Goal: Information Seeking & Learning: Learn about a topic

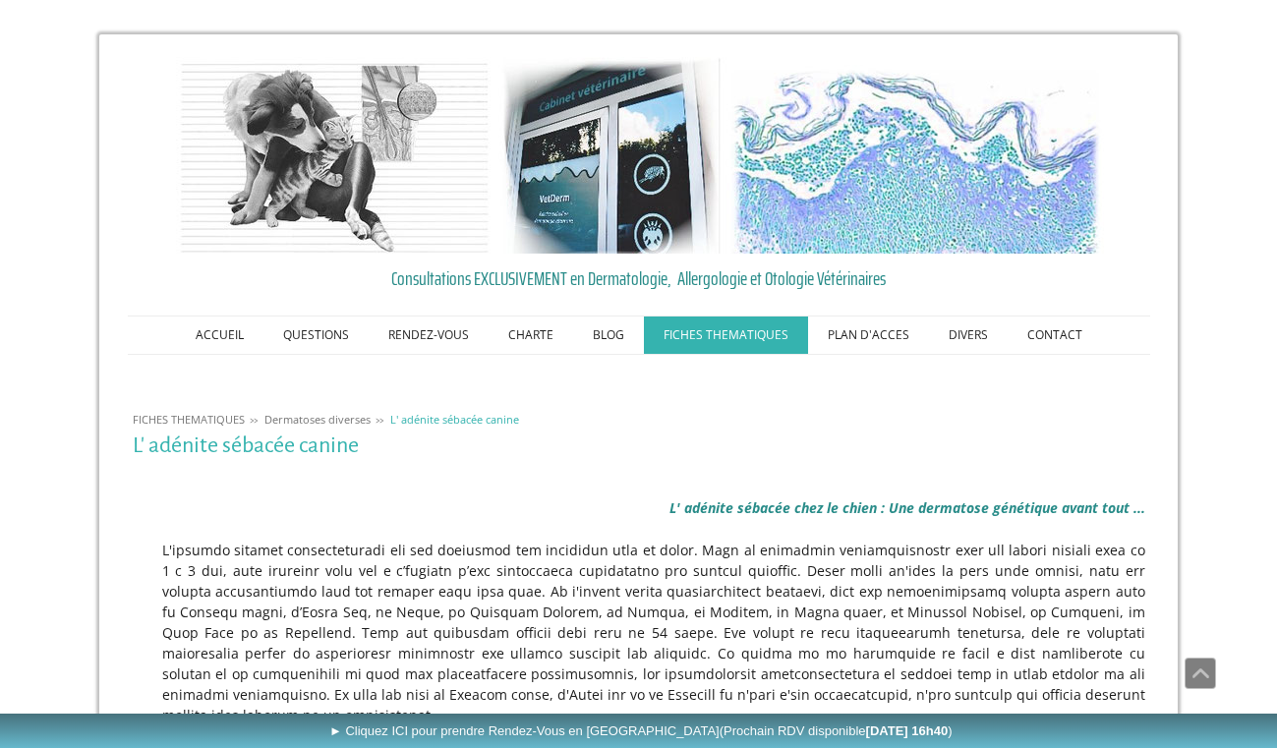
scroll to position [401, 0]
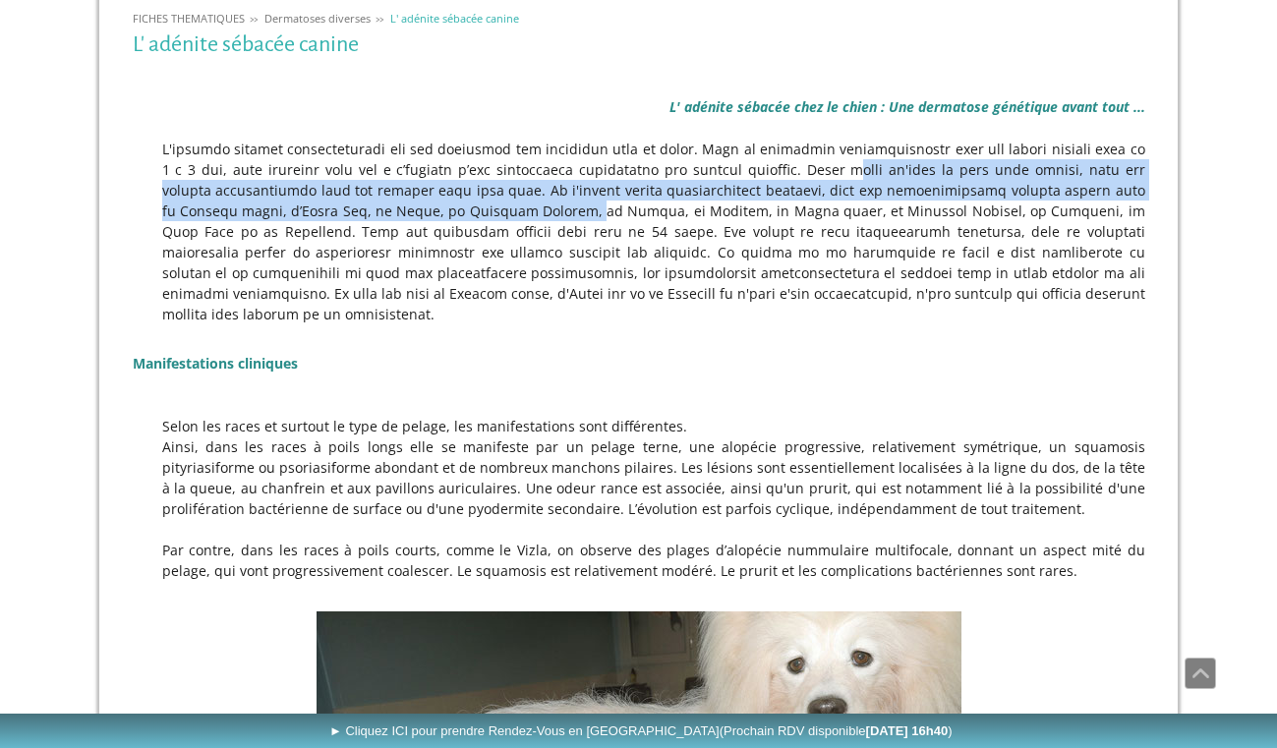
click at [790, 163] on p at bounding box center [639, 232] width 1012 height 186
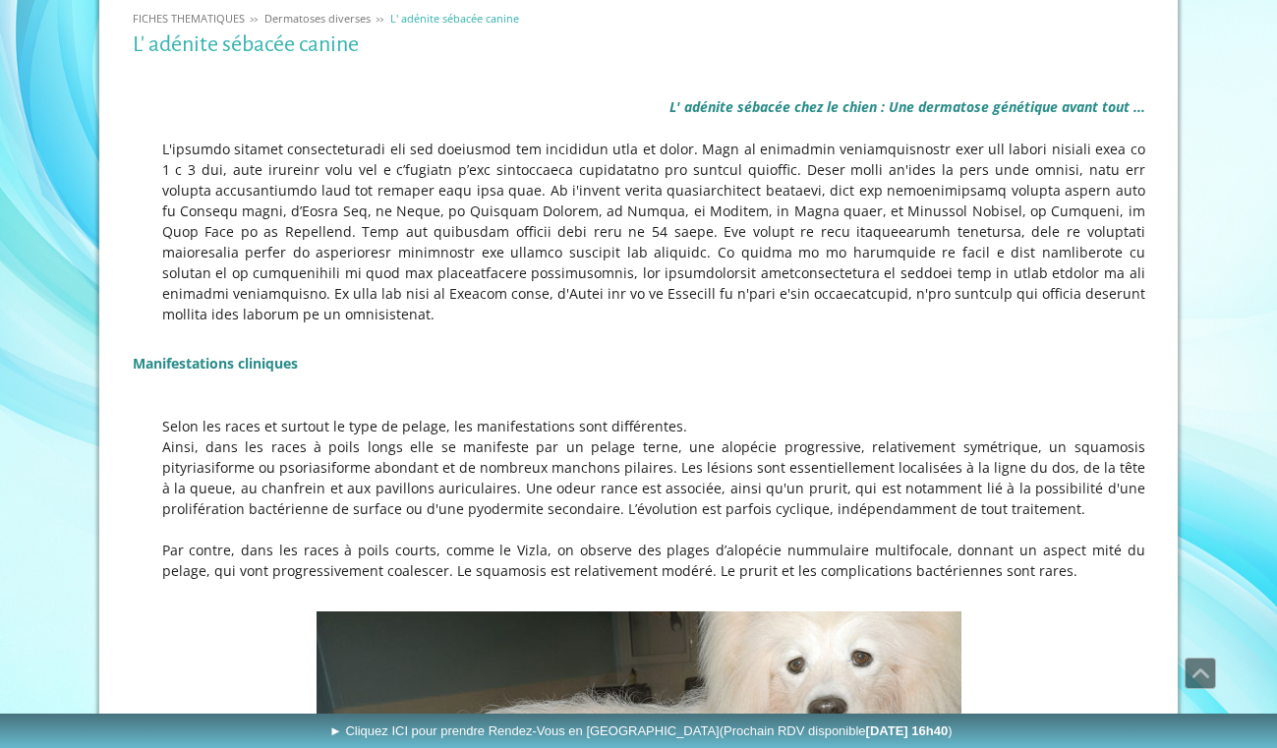
click at [773, 178] on p at bounding box center [639, 232] width 1012 height 186
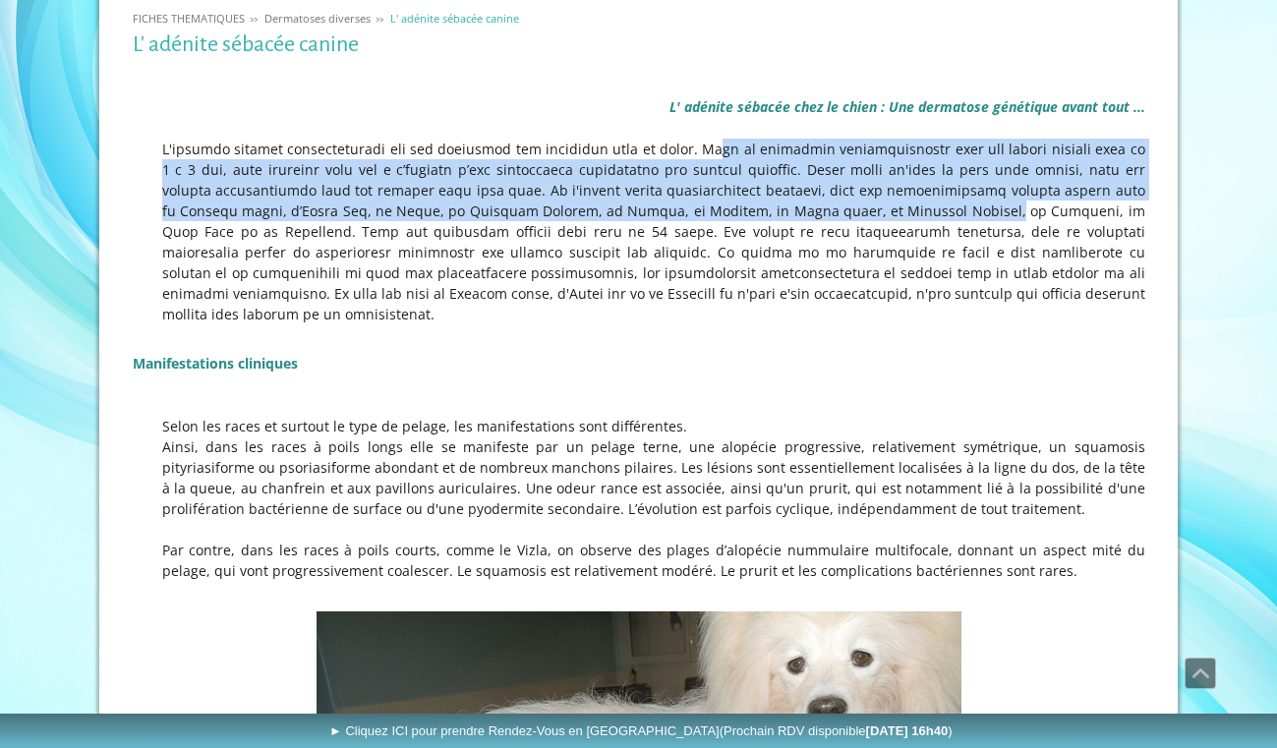
drag, startPoint x: 682, startPoint y: 157, endPoint x: 764, endPoint y: 204, distance: 94.2
click at [764, 204] on p at bounding box center [639, 232] width 1012 height 186
click at [766, 165] on p at bounding box center [639, 232] width 1012 height 186
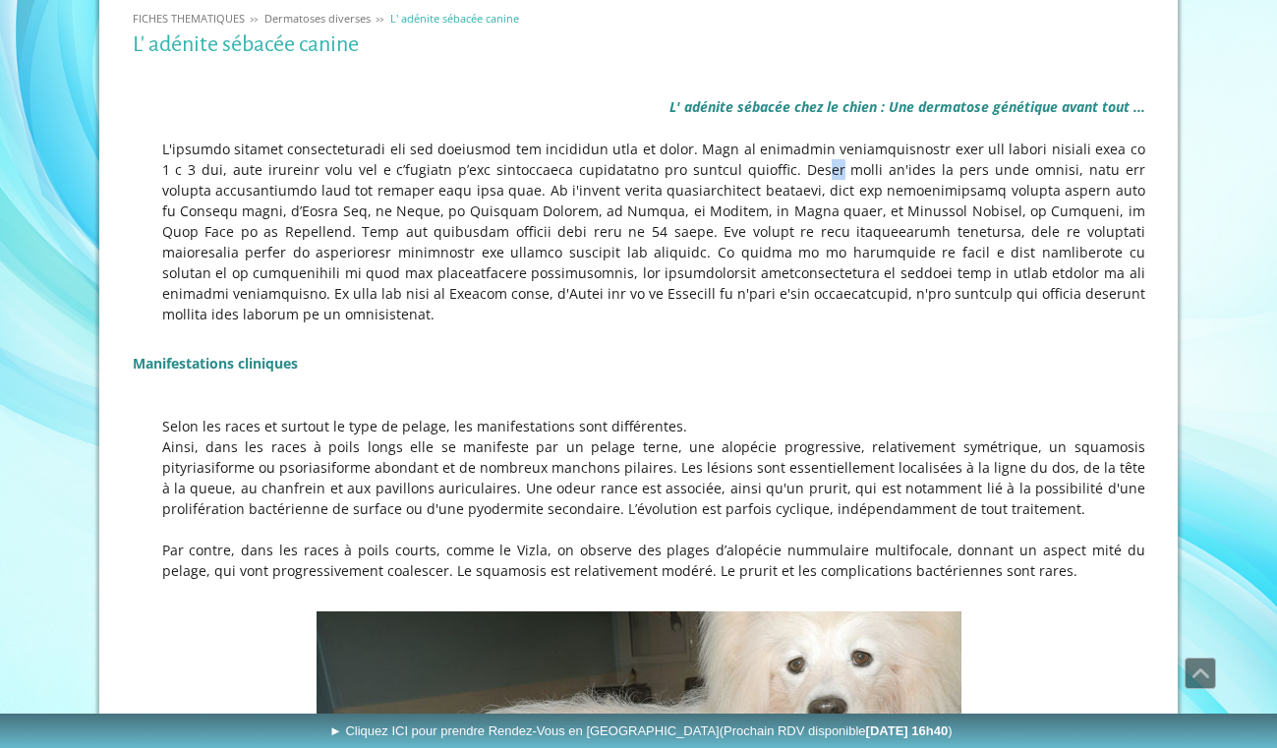
click at [766, 165] on p at bounding box center [639, 232] width 1012 height 186
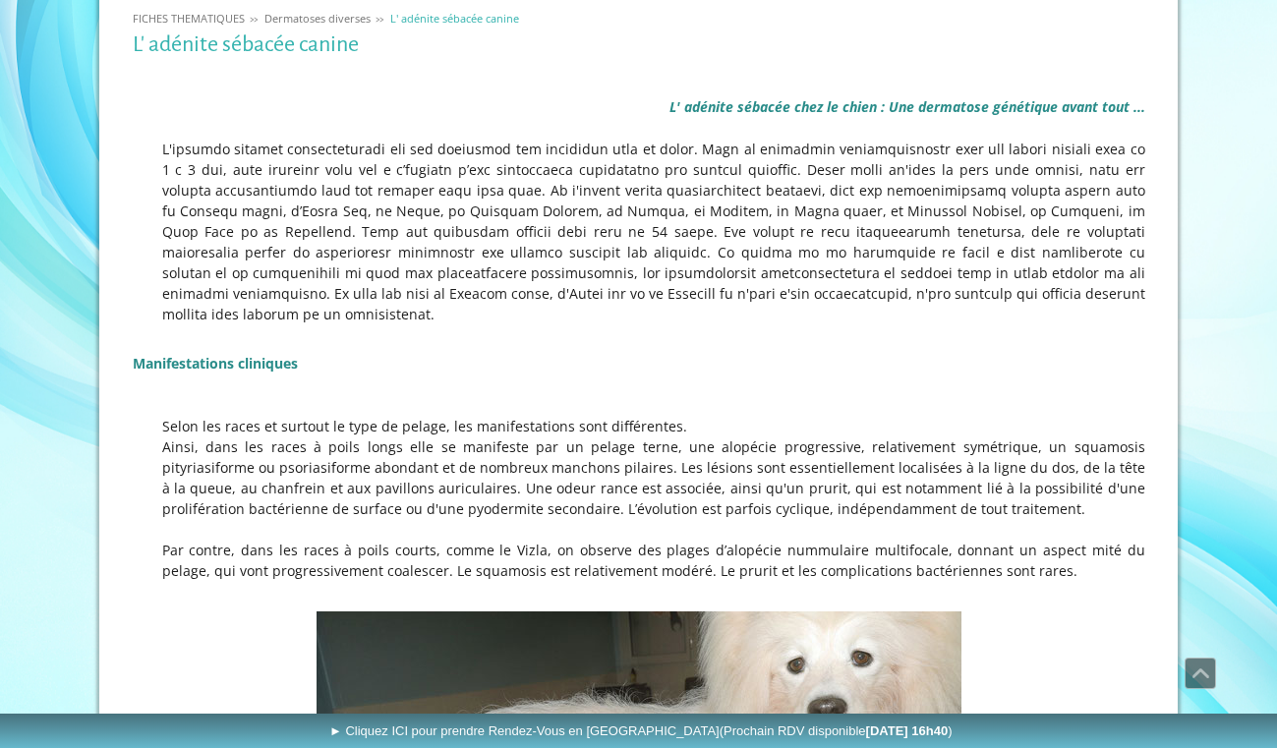
click at [756, 173] on p at bounding box center [639, 232] width 1012 height 186
click at [467, 190] on p at bounding box center [639, 232] width 1012 height 186
drag, startPoint x: 460, startPoint y: 188, endPoint x: 746, endPoint y: 199, distance: 286.2
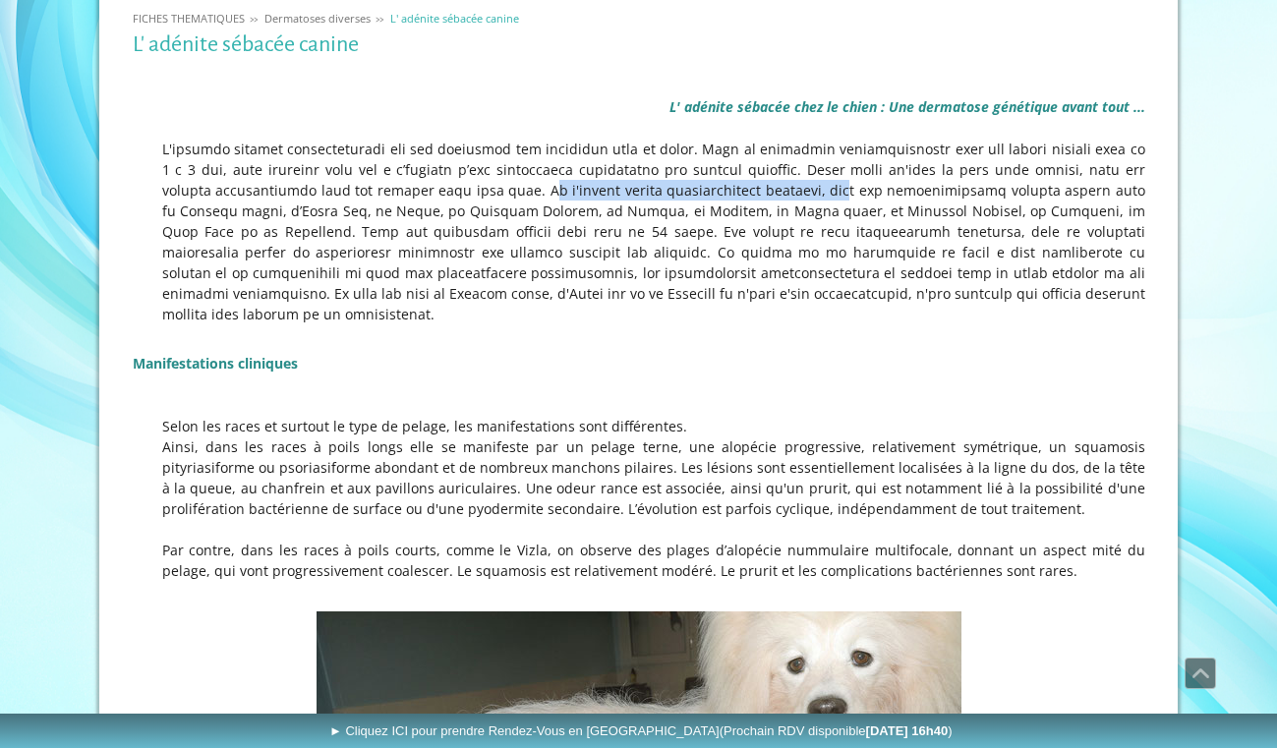
click at [746, 199] on p at bounding box center [639, 232] width 1012 height 186
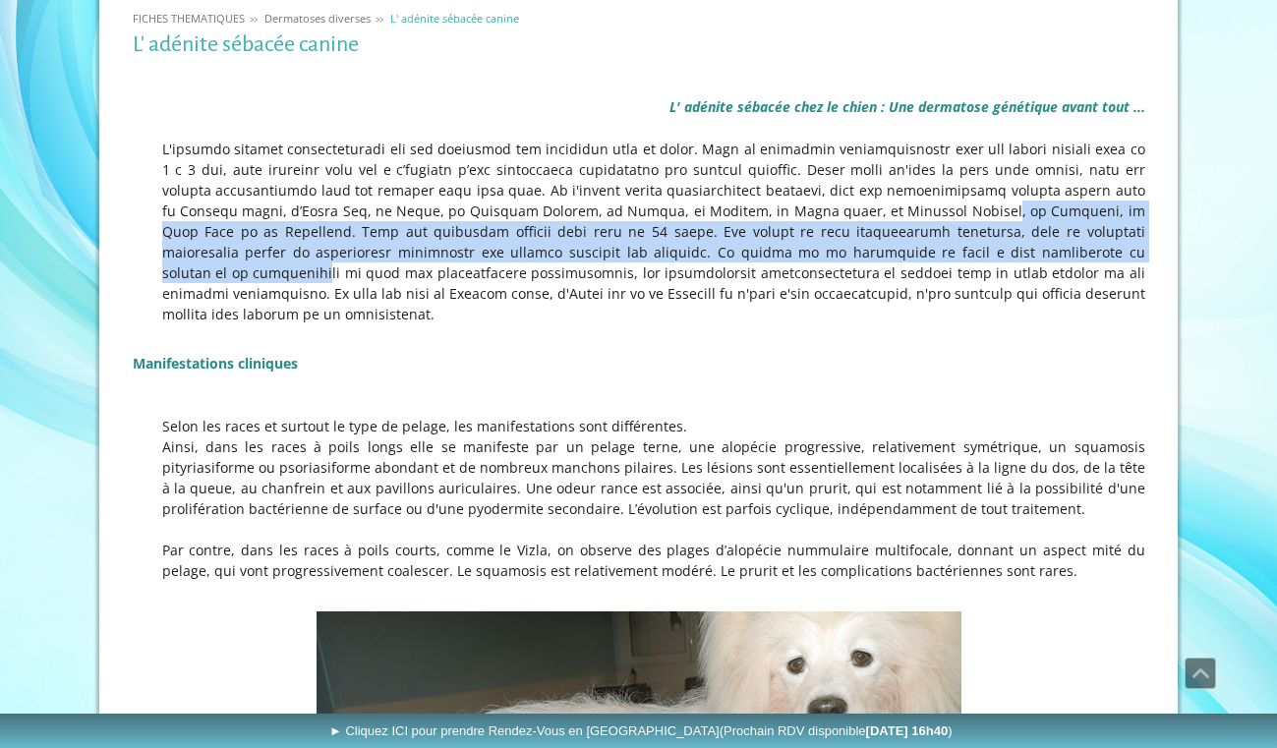
drag, startPoint x: 871, startPoint y: 235, endPoint x: 908, endPoint y: 242, distance: 38.0
click at [908, 242] on p at bounding box center [639, 232] width 1012 height 186
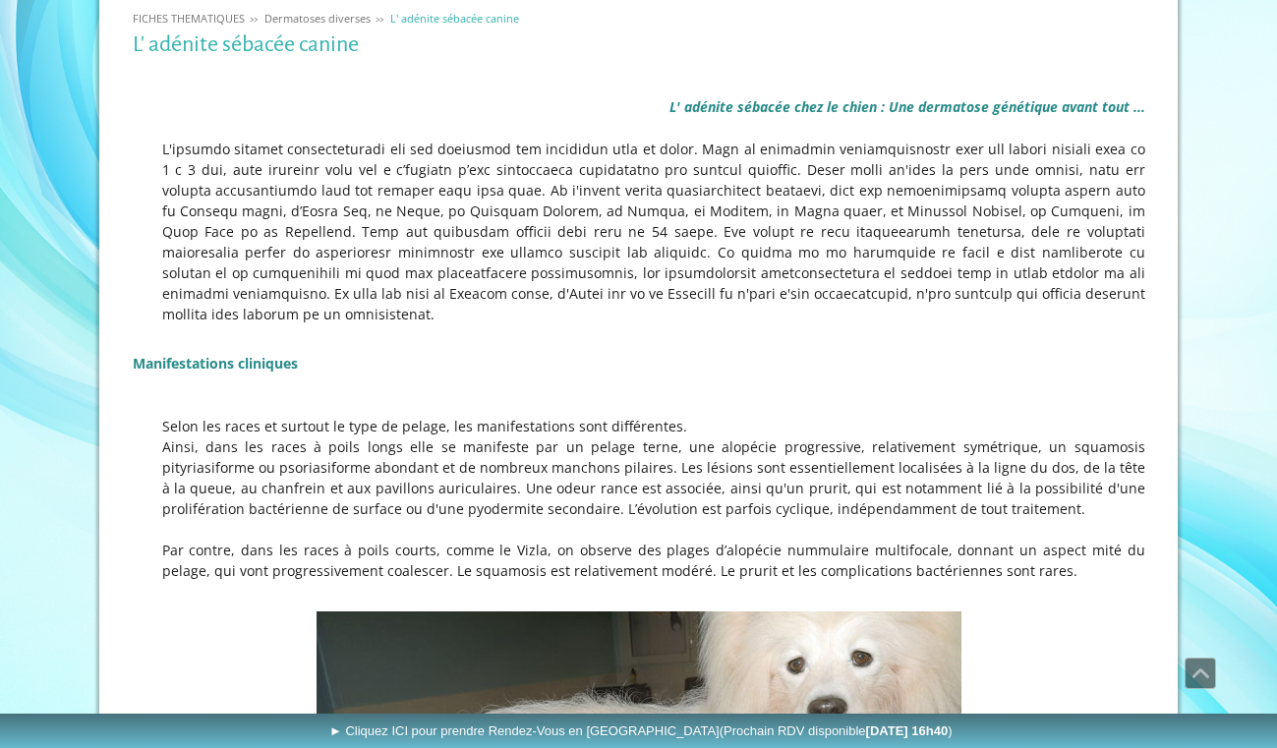
click at [908, 242] on p at bounding box center [639, 232] width 1012 height 186
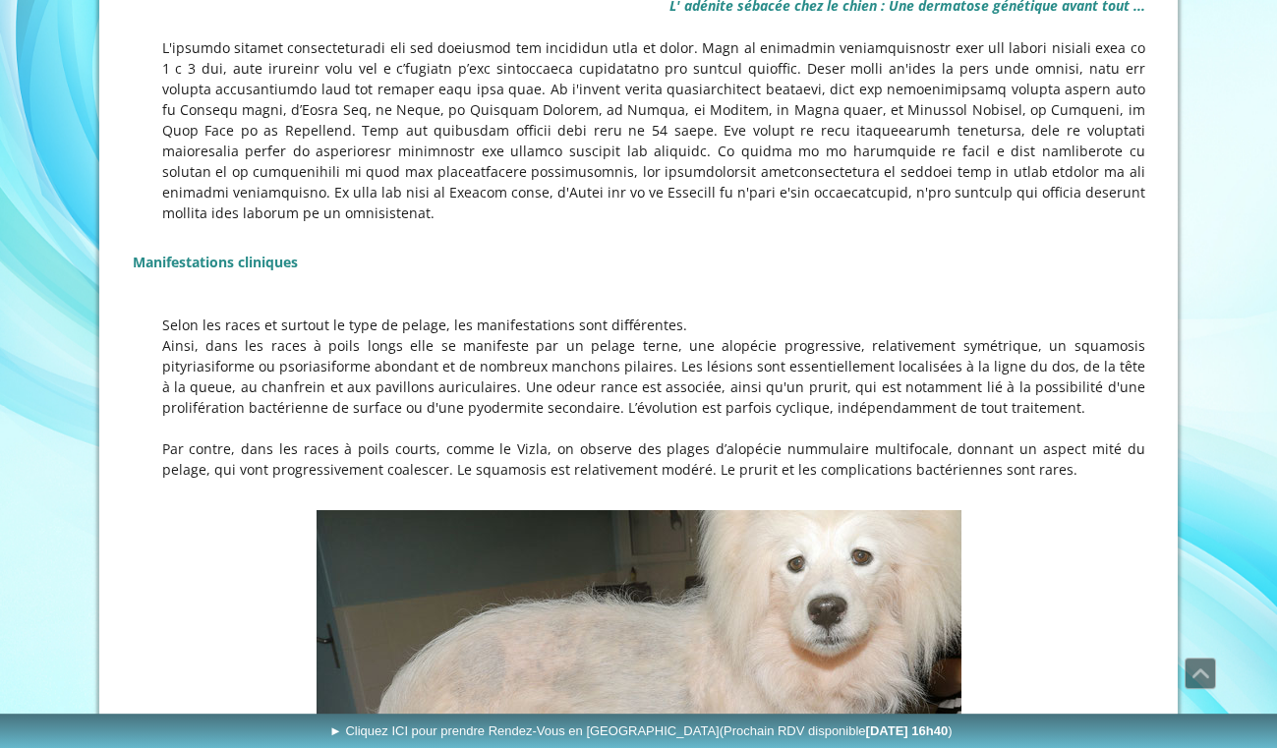
scroll to position [802, 0]
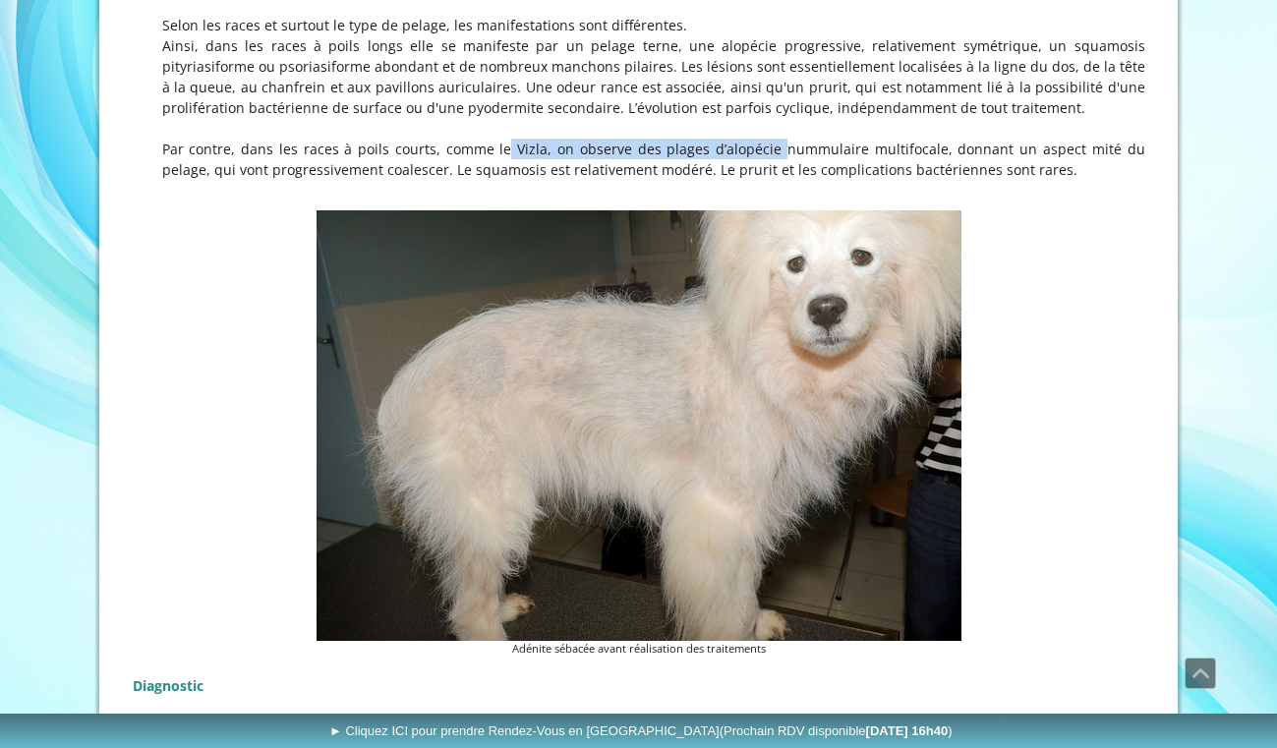
click at [724, 139] on p "Par contre, dans les races à poils courts, comme le Vizla, on observe des plage…" at bounding box center [639, 159] width 1012 height 41
click at [700, 139] on p "Par contre, dans les races à poils courts, comme le Vizla, on observe des plage…" at bounding box center [639, 159] width 1012 height 41
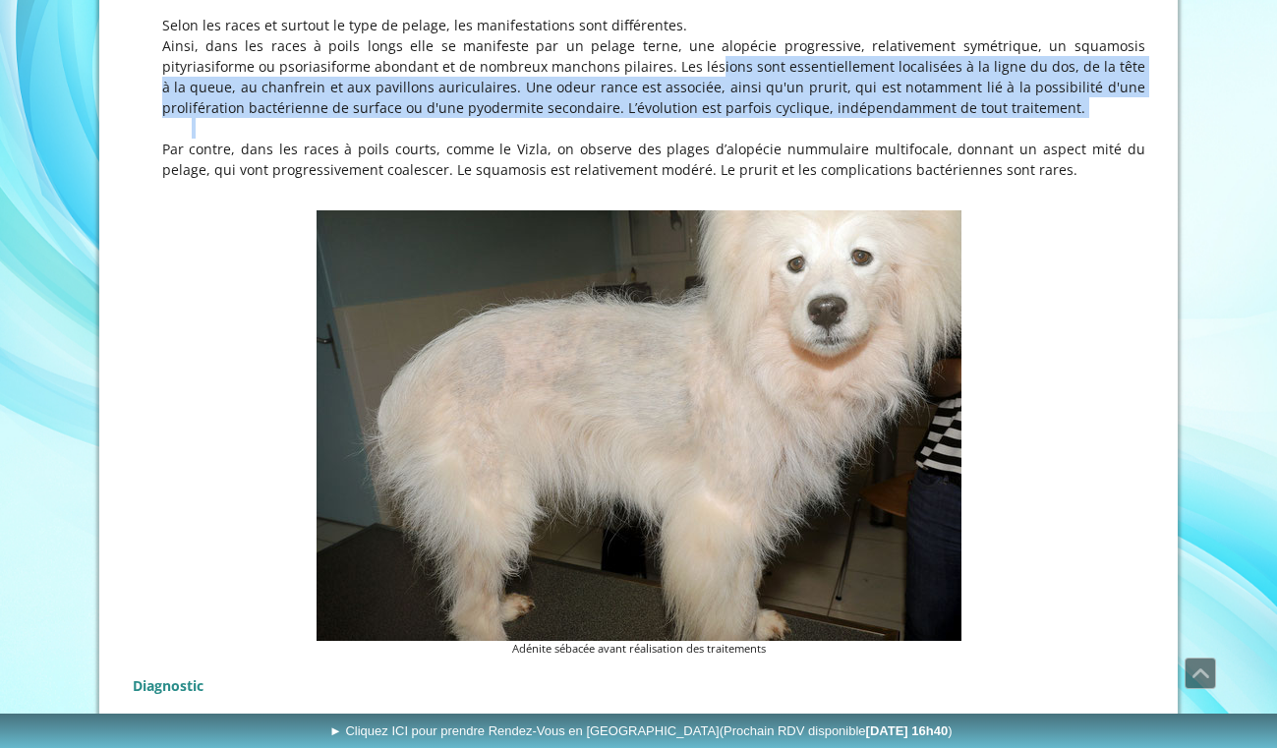
drag, startPoint x: 601, startPoint y: 50, endPoint x: 867, endPoint y: 105, distance: 272.0
click at [867, 118] on p at bounding box center [639, 128] width 1012 height 21
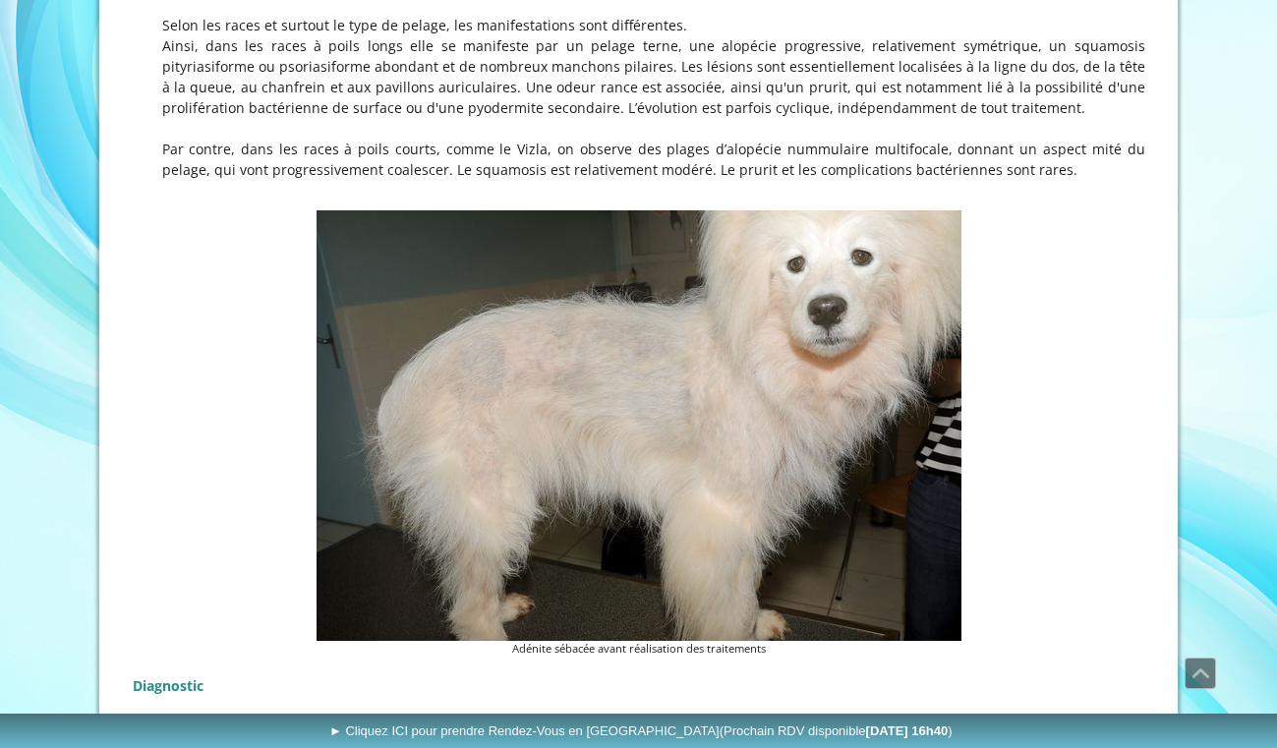
scroll to position [702, 0]
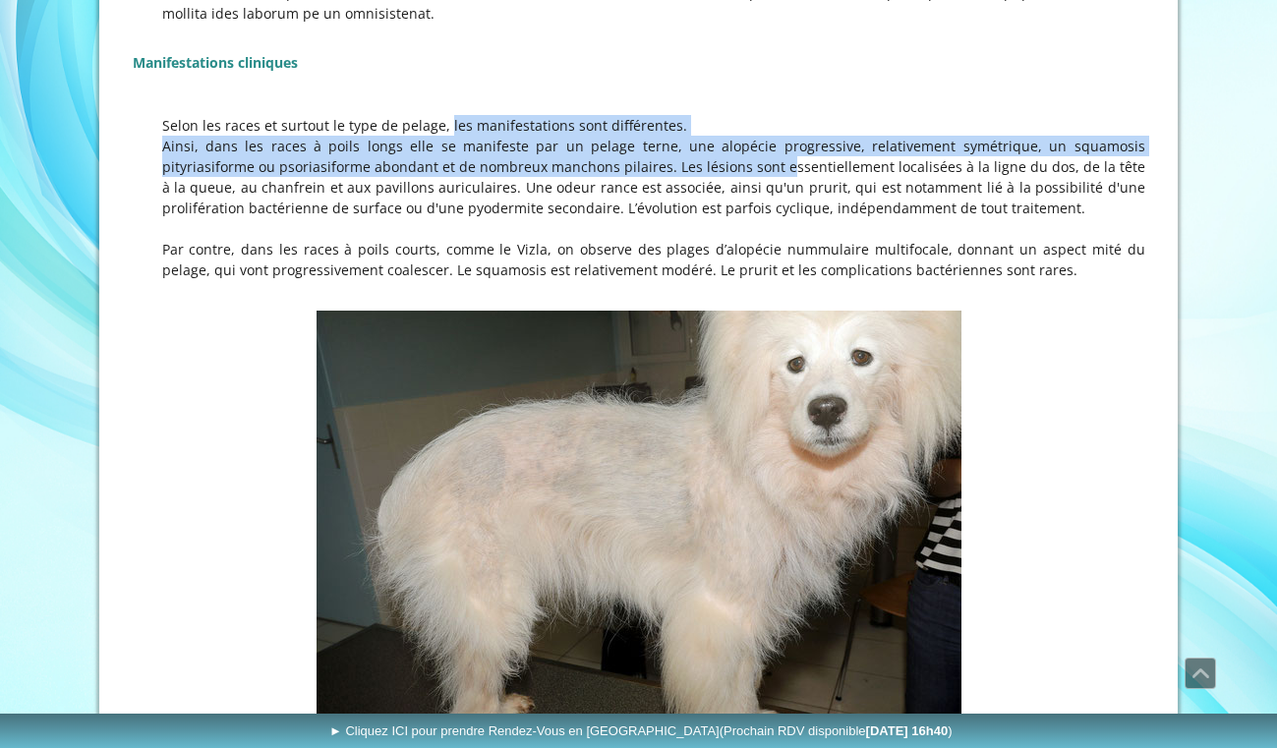
drag, startPoint x: 416, startPoint y: 111, endPoint x: 664, endPoint y: 143, distance: 250.8
click at [664, 143] on div "L' adénite sébacée chez le chien : Une dermatose génétique avant tout ... Manif…" at bounding box center [639, 33] width 1022 height 544
click at [664, 143] on p "Ainsi, dans les races à poils longs elle se manifeste par un pelage terne, une …" at bounding box center [639, 177] width 1012 height 83
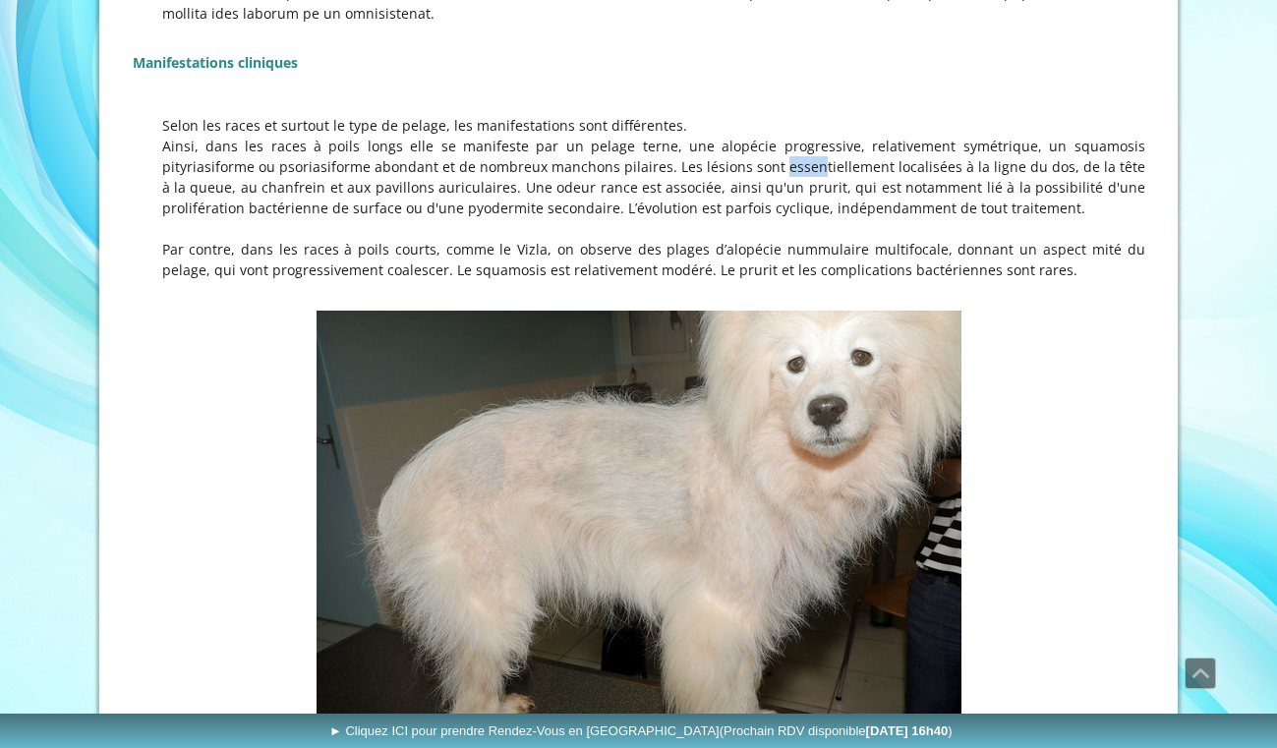
click at [664, 143] on p "Ainsi, dans les races à poils longs elle se manifeste par un pelage terne, une …" at bounding box center [639, 177] width 1012 height 83
click at [702, 140] on p "Ainsi, dans les races à poils longs elle se manifeste par un pelage terne, une …" at bounding box center [639, 177] width 1012 height 83
click at [703, 141] on p "Ainsi, dans les races à poils longs elle se manifeste par un pelage terne, une …" at bounding box center [639, 177] width 1012 height 83
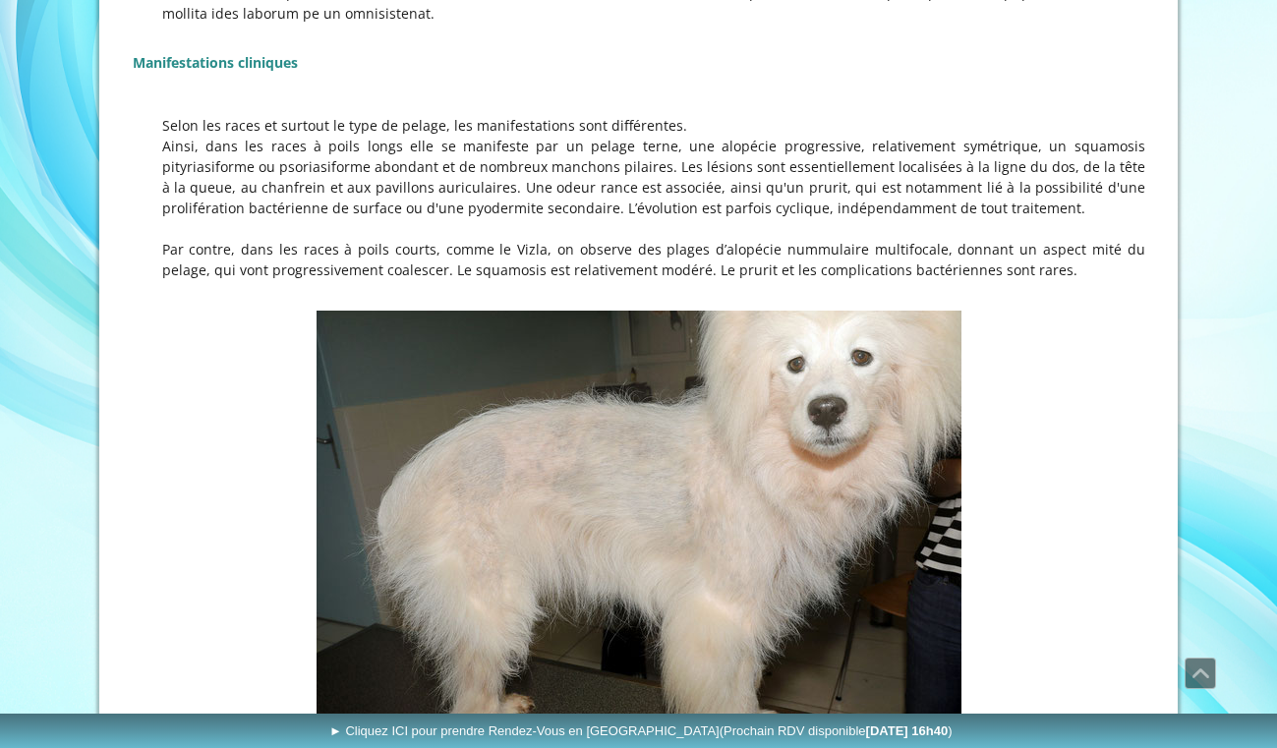
click at [713, 166] on p "Ainsi, dans les races à poils longs elle se manifeste par un pelage terne, une …" at bounding box center [639, 177] width 1012 height 83
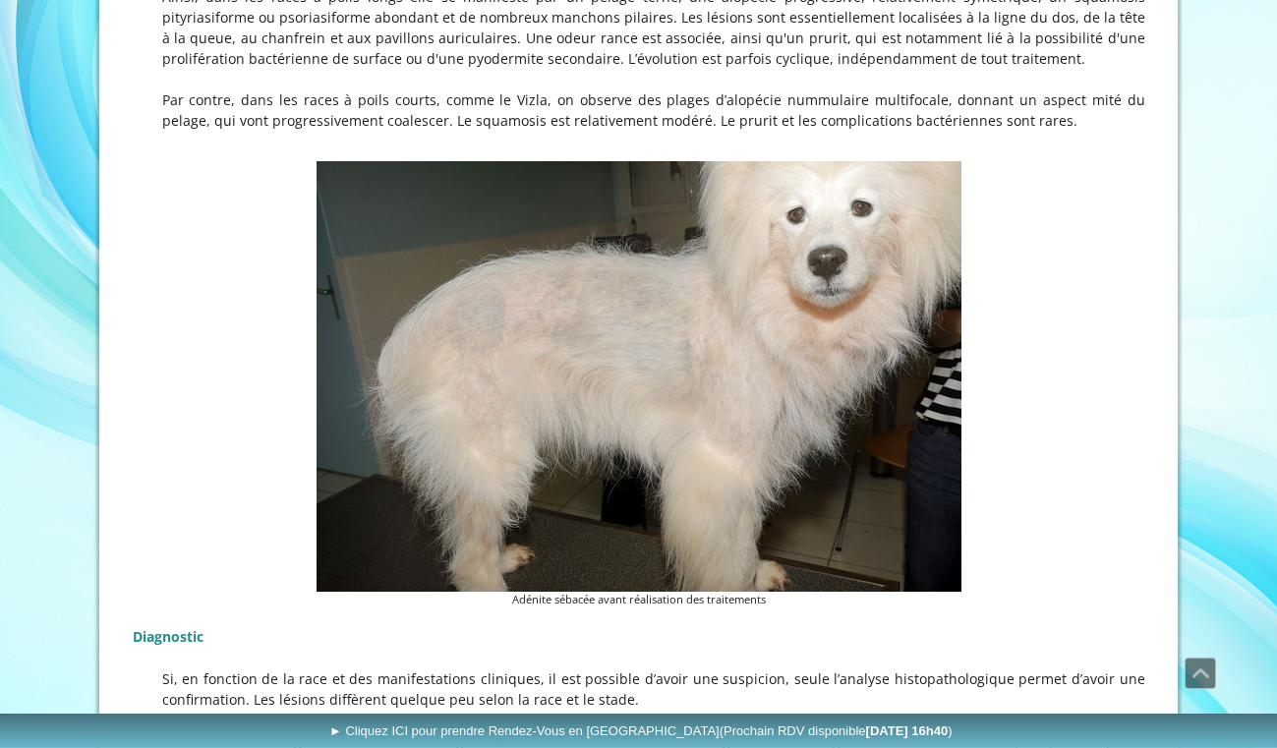
scroll to position [802, 0]
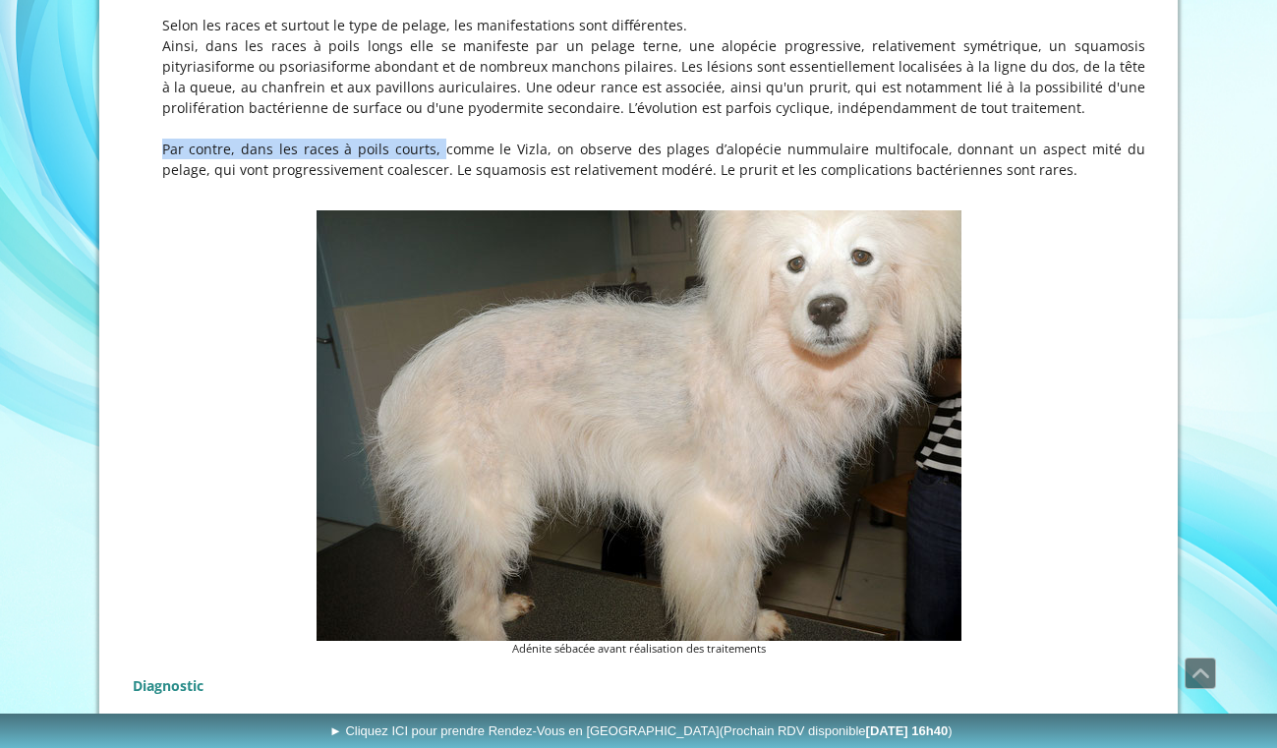
drag, startPoint x: 376, startPoint y: 116, endPoint x: 537, endPoint y: 152, distance: 164.3
click at [538, 152] on p "Par contre, dans les races à poils courts, comme le Vizla, on observe des plage…" at bounding box center [639, 159] width 1012 height 41
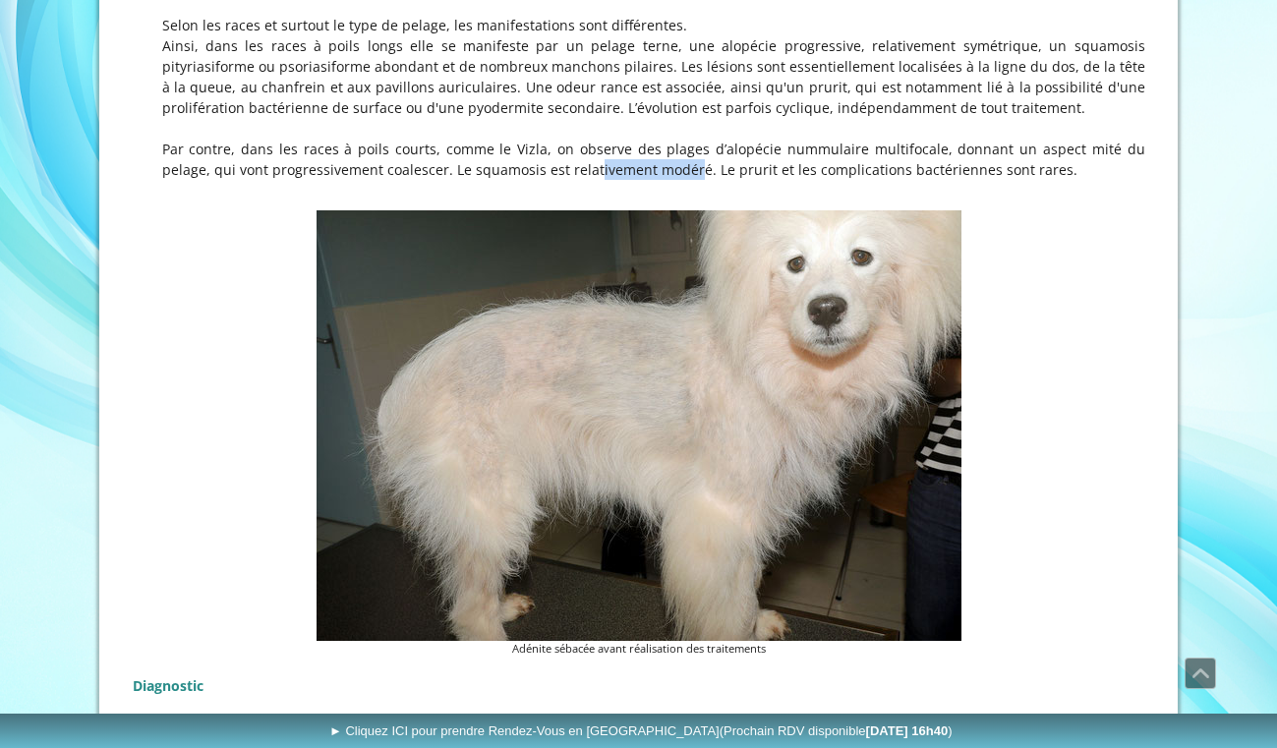
click at [538, 152] on p "Par contre, dans les races à poils courts, comme le Vizla, on observe des plage…" at bounding box center [639, 159] width 1012 height 41
click at [562, 139] on p "Par contre, dans les races à poils courts, comme le Vizla, on observe des plage…" at bounding box center [639, 159] width 1012 height 41
click at [557, 145] on p "Par contre, dans les races à poils courts, comme le Vizla, on observe des plage…" at bounding box center [639, 159] width 1012 height 41
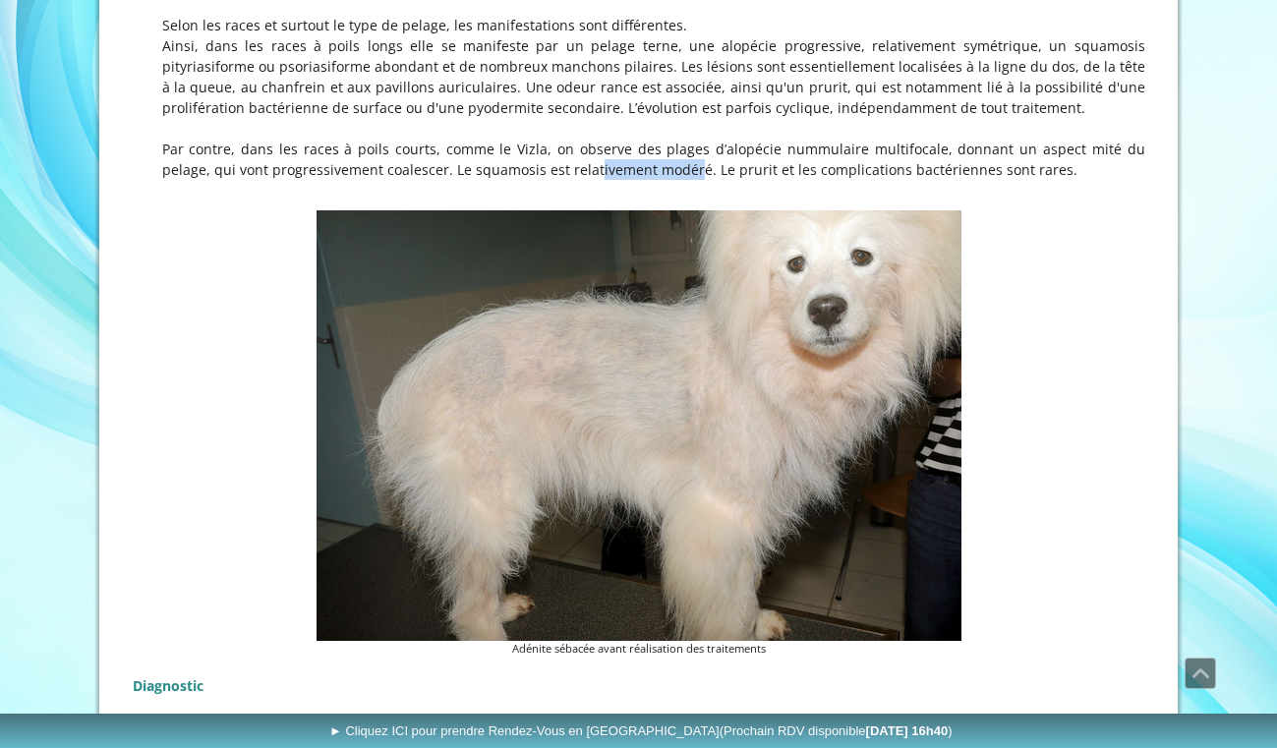
click at [557, 145] on p "Par contre, dans les races à poils courts, comme le Vizla, on observe des plage…" at bounding box center [639, 159] width 1012 height 41
click at [579, 145] on p "Par contre, dans les races à poils courts, comme le Vizla, on observe des plage…" at bounding box center [639, 159] width 1012 height 41
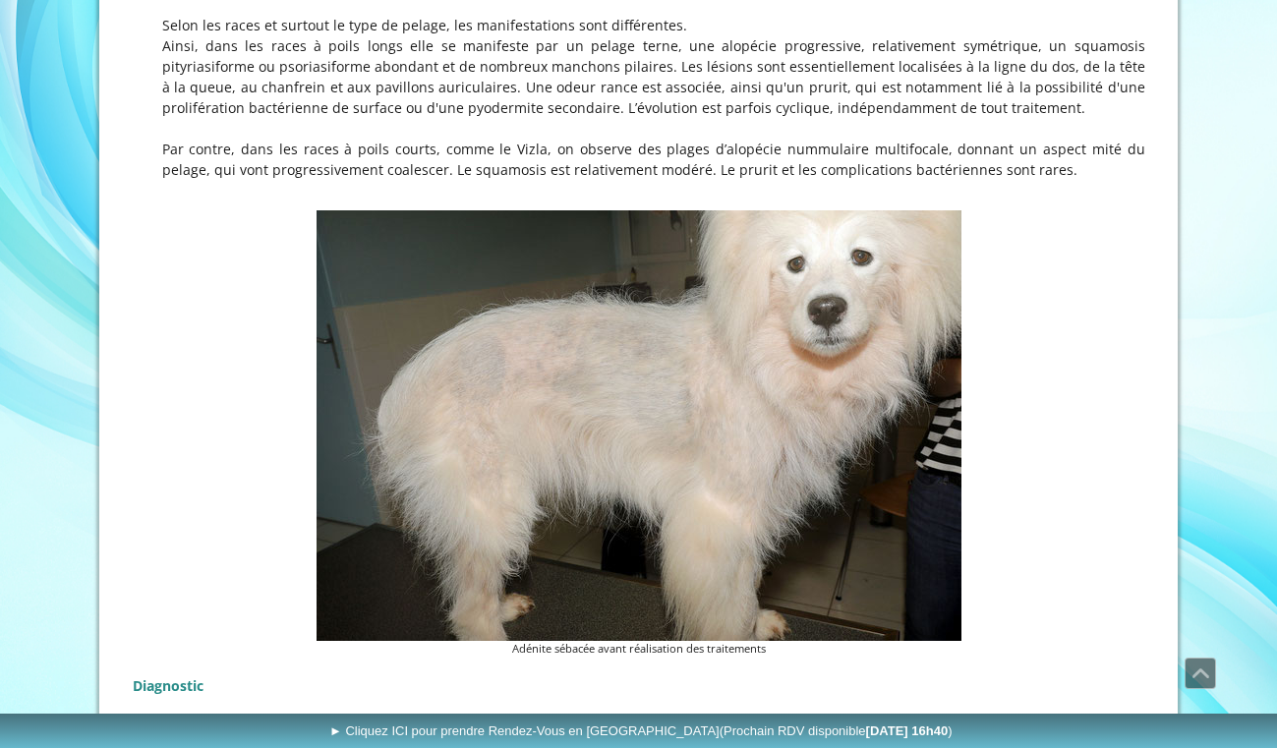
click at [654, 146] on p "Par contre, dans les races à poils courts, comme le Vizla, on observe des plage…" at bounding box center [639, 159] width 1012 height 41
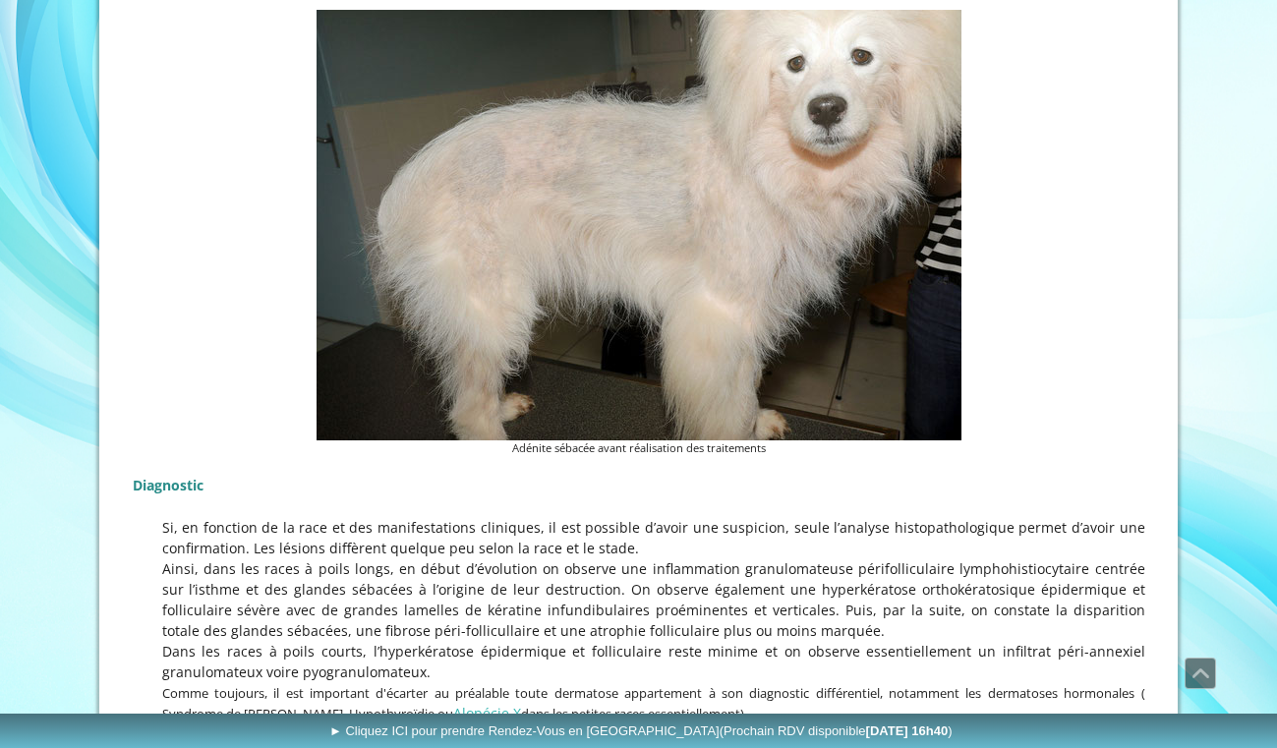
scroll to position [1203, 0]
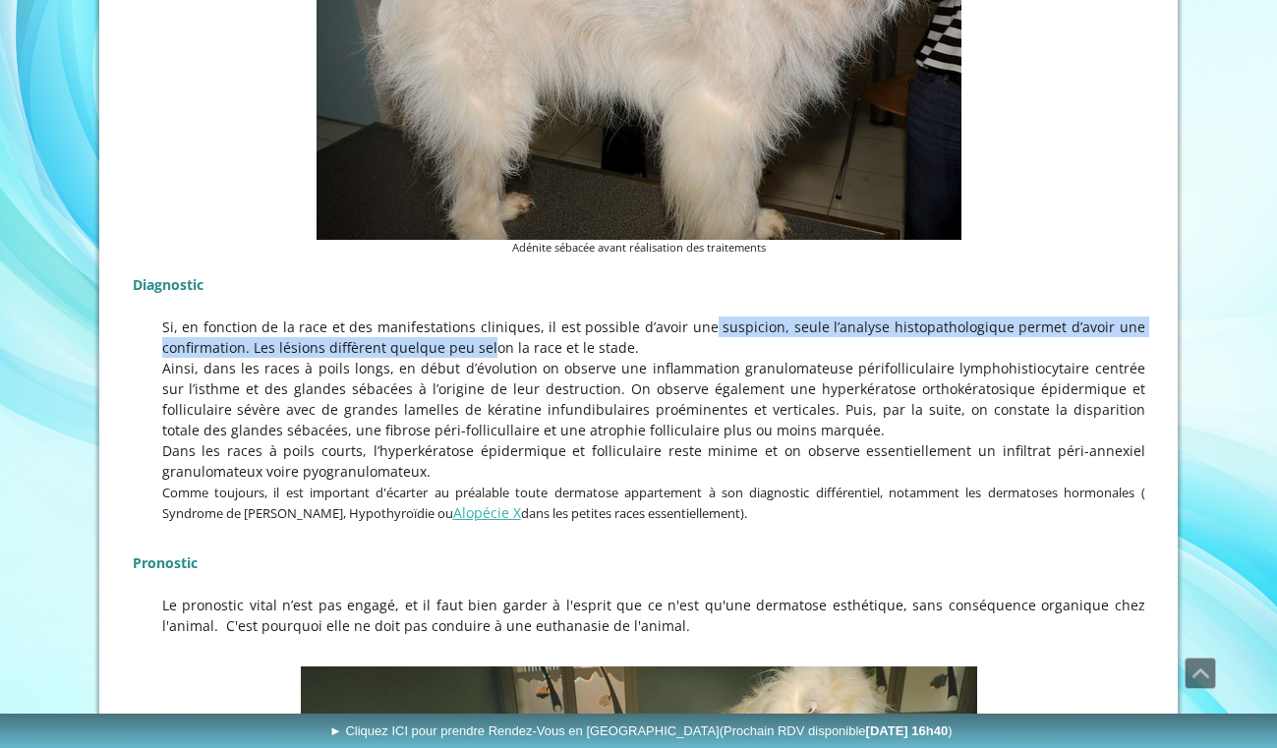
drag, startPoint x: 582, startPoint y: 313, endPoint x: 683, endPoint y: 313, distance: 101.2
click at [683, 316] on p "Si, en fonction de la race et des manifestations cliniques, il est possible d’a…" at bounding box center [639, 336] width 1012 height 41
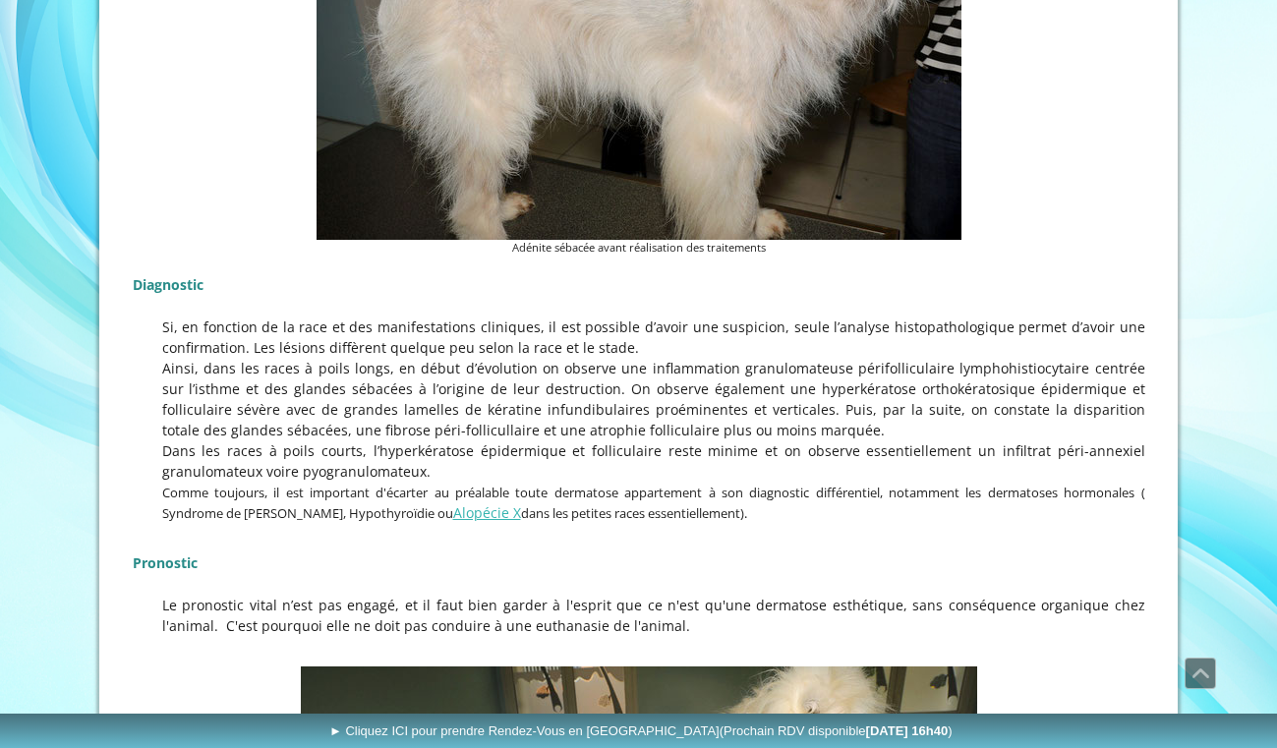
click at [683, 316] on p "Si, en fonction de la race et des manifestations cliniques, il est possible d’a…" at bounding box center [639, 336] width 1012 height 41
click at [698, 324] on p "Si, en fonction de la race et des manifestations cliniques, il est possible d’a…" at bounding box center [639, 336] width 1012 height 41
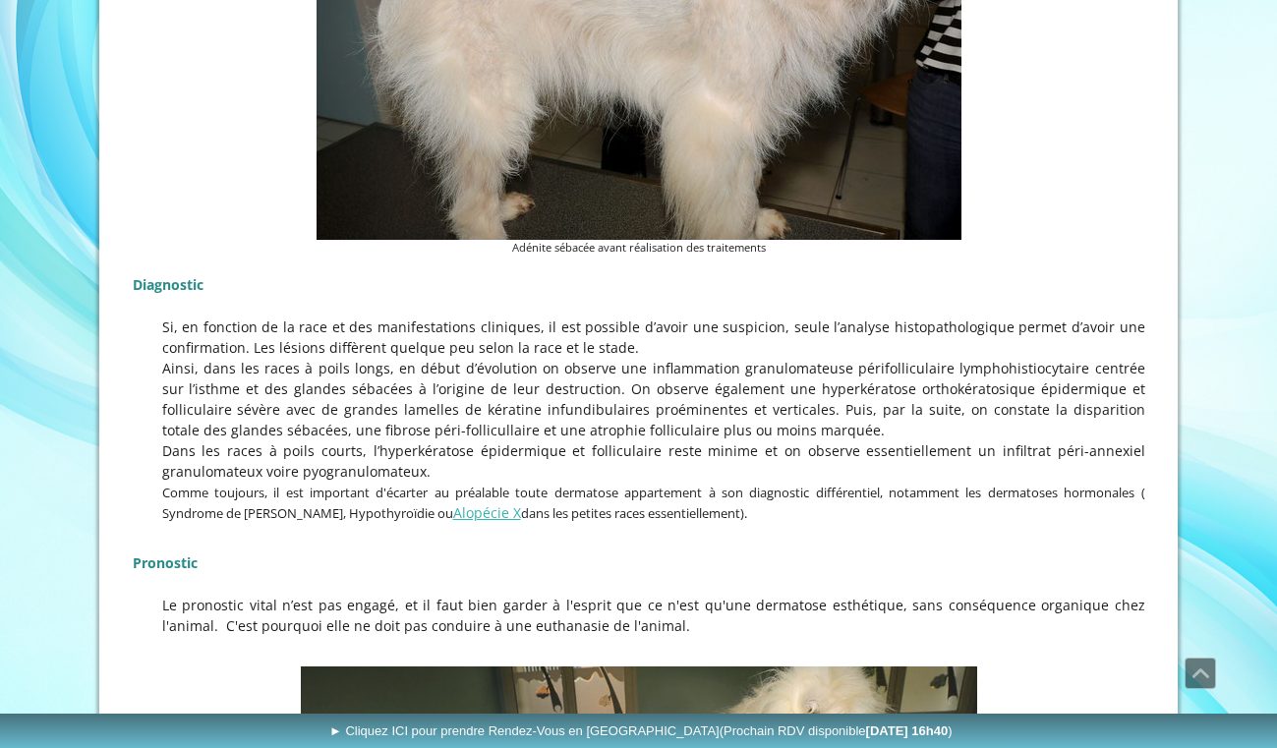
click at [698, 324] on p "Si, en fonction de la race et des manifestations cliniques, il est possible d’a…" at bounding box center [639, 336] width 1012 height 41
click at [687, 358] on p "Ainsi, dans les races à poils longs, en début d’évolution on observe une inflam…" at bounding box center [639, 399] width 1012 height 83
click at [726, 358] on p "Ainsi, dans les races à poils longs, en début d’évolution on observe une inflam…" at bounding box center [639, 399] width 1012 height 83
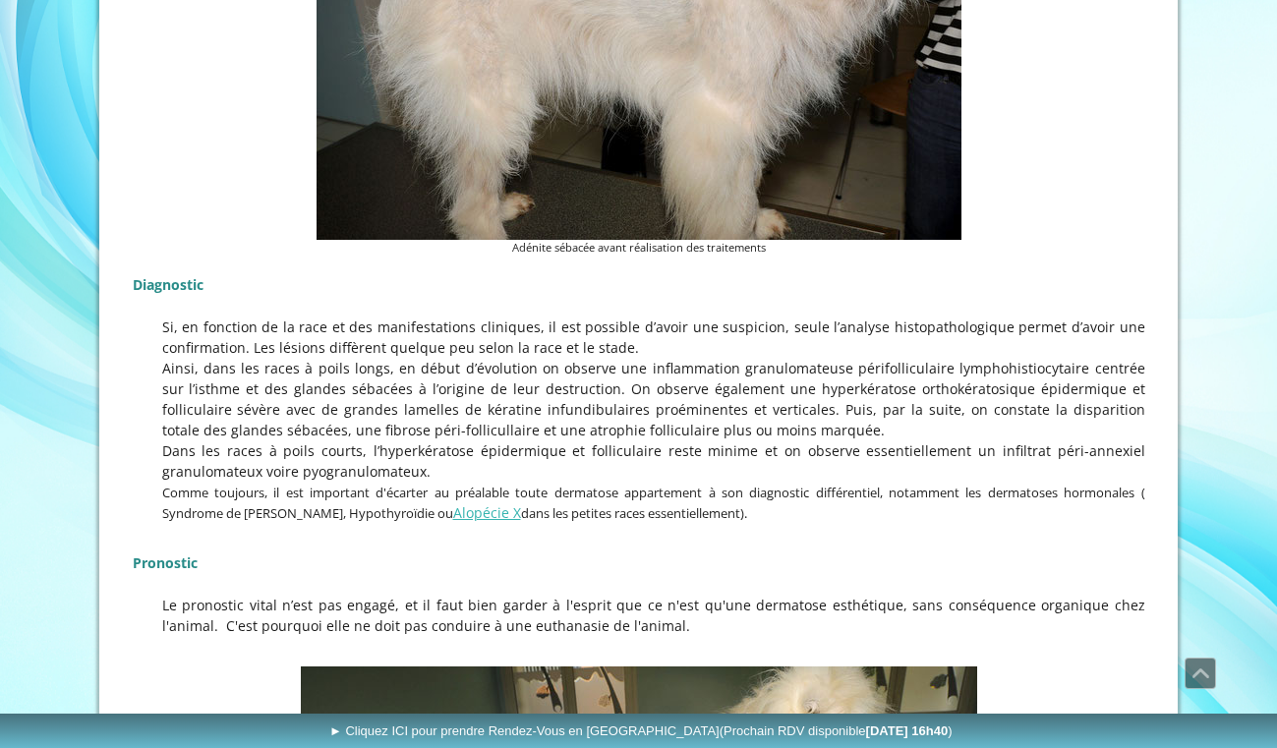
click at [731, 358] on p "Ainsi, dans les races à poils longs, en début d’évolution on observe une inflam…" at bounding box center [639, 399] width 1012 height 83
click at [675, 366] on p "Ainsi, dans les races à poils longs, en début d’évolution on observe une inflam…" at bounding box center [639, 399] width 1012 height 83
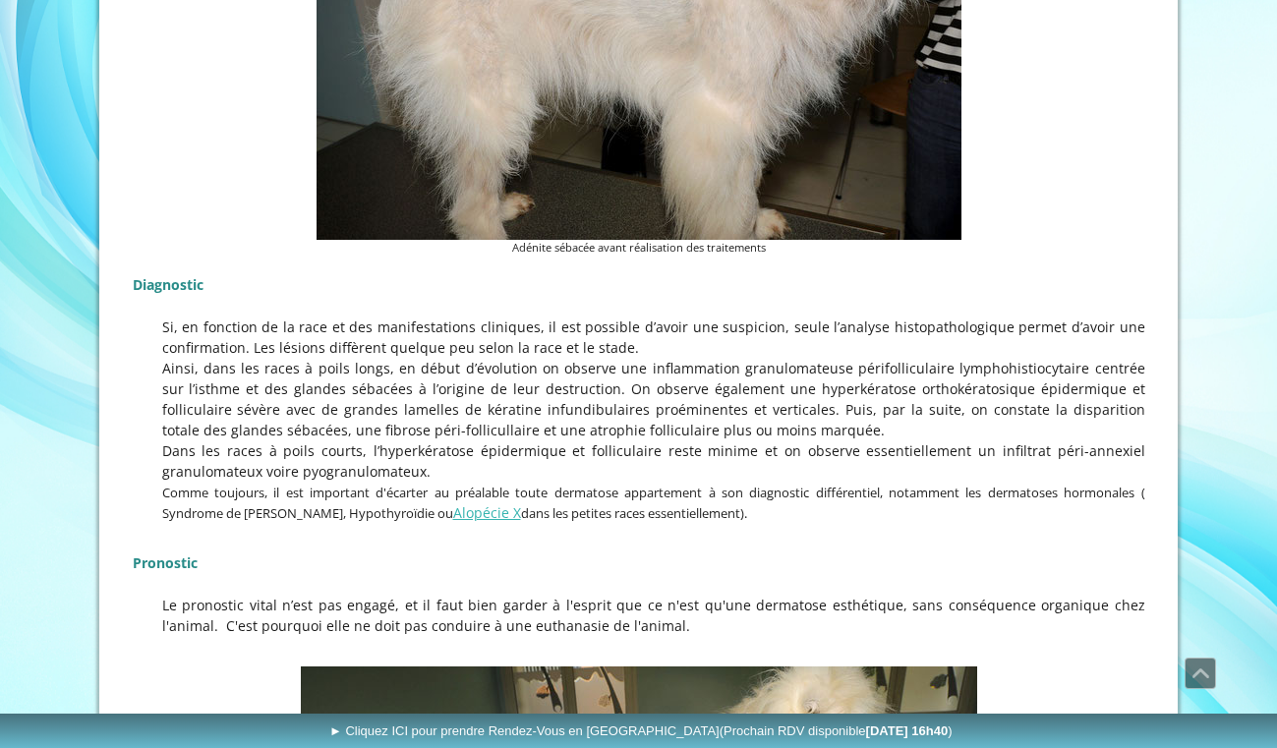
click at [675, 366] on p "Ainsi, dans les races à poils longs, en début d’évolution on observe une inflam…" at bounding box center [639, 399] width 1012 height 83
click at [694, 358] on p "Ainsi, dans les races à poils longs, en début d’évolution on observe une inflam…" at bounding box center [639, 399] width 1012 height 83
click at [693, 373] on p "Ainsi, dans les races à poils longs, en début d’évolution on observe une inflam…" at bounding box center [639, 399] width 1012 height 83
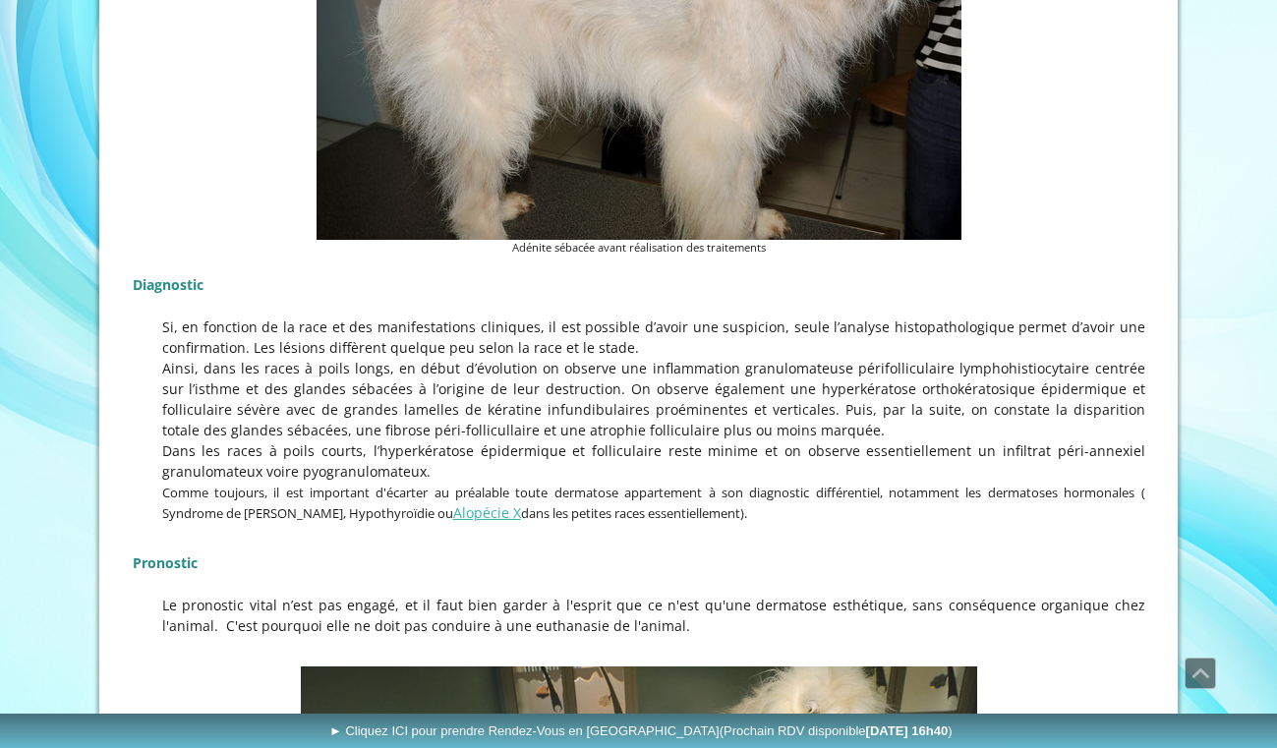
scroll to position [1403, 0]
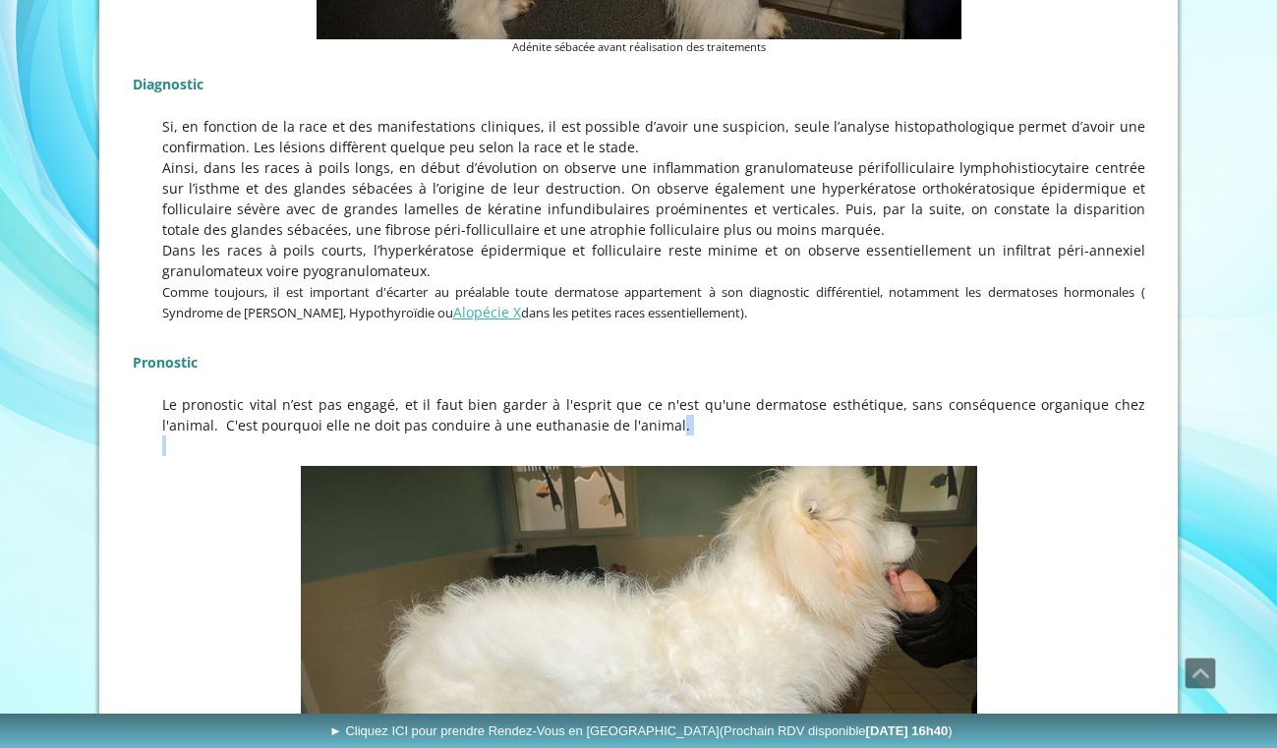
drag, startPoint x: 565, startPoint y: 395, endPoint x: 791, endPoint y: 425, distance: 228.0
click at [791, 425] on div "Diagnostic Si, en fonction de la race et des manifestations cliniques, il est p…" at bounding box center [639, 261] width 1022 height 400
click at [791, 435] on p at bounding box center [639, 445] width 1012 height 21
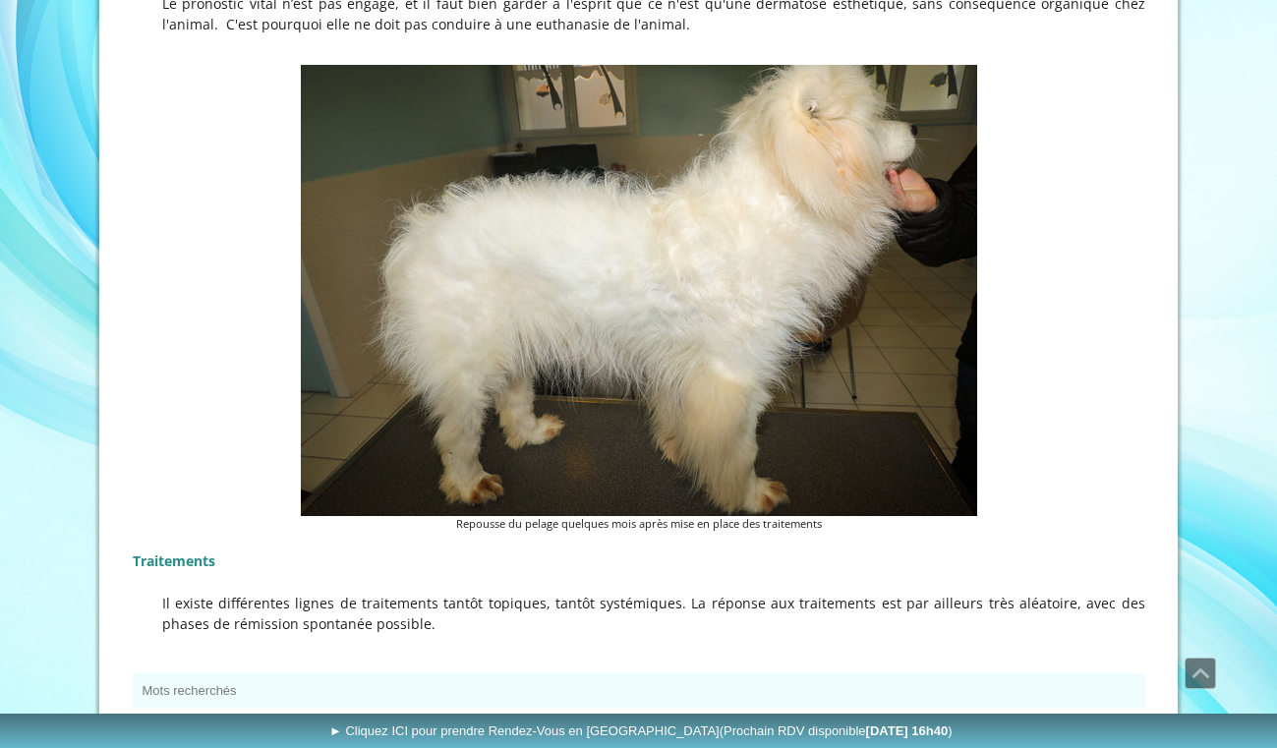
drag, startPoint x: 544, startPoint y: 594, endPoint x: 599, endPoint y: 591, distance: 54.1
click at [599, 593] on p "Il existe différentes lignes de traitements tantôt topiques, tantôt systémiques…" at bounding box center [639, 613] width 1012 height 41
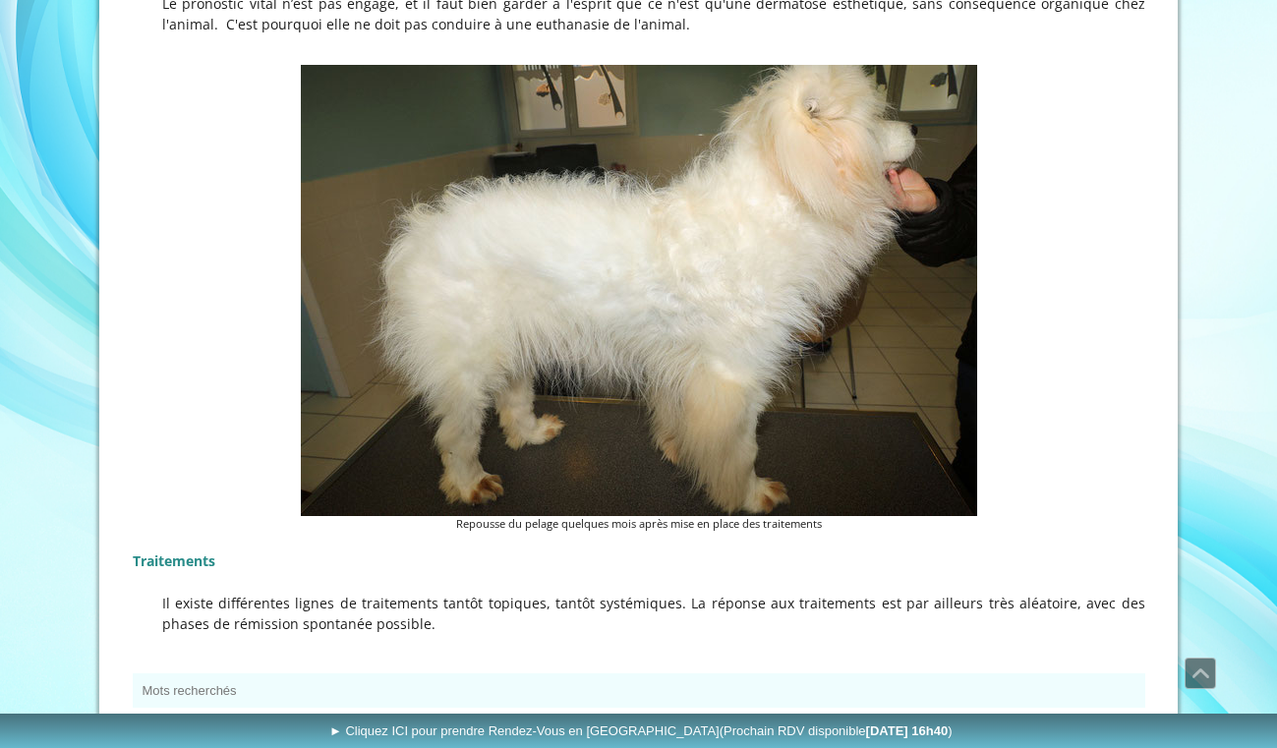
click at [600, 593] on p "Il existe différentes lignes de traitements tantôt topiques, tantôt systémiques…" at bounding box center [639, 613] width 1012 height 41
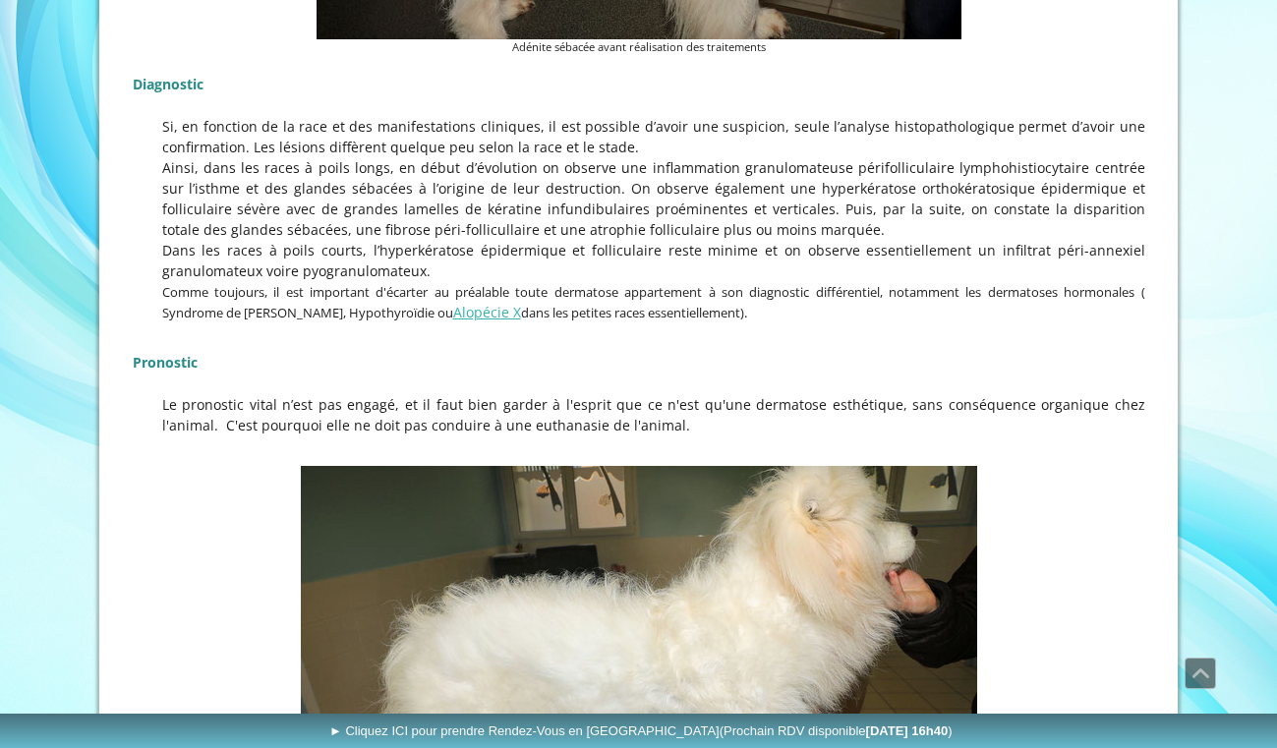
drag, startPoint x: 598, startPoint y: 270, endPoint x: 735, endPoint y: 282, distance: 138.1
click at [735, 282] on p "Comme toujours, il est important d'écarter au préalable toute dermatose apparte…" at bounding box center [639, 302] width 1012 height 42
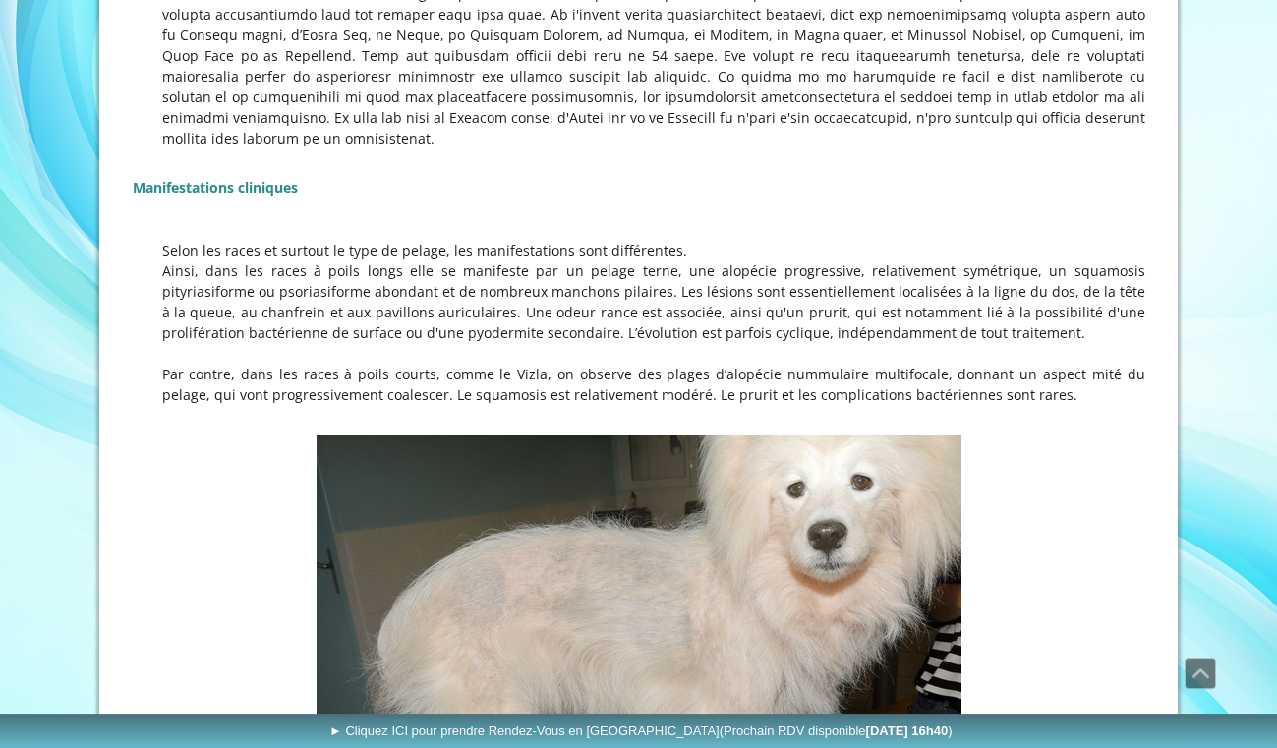
scroll to position [501, 0]
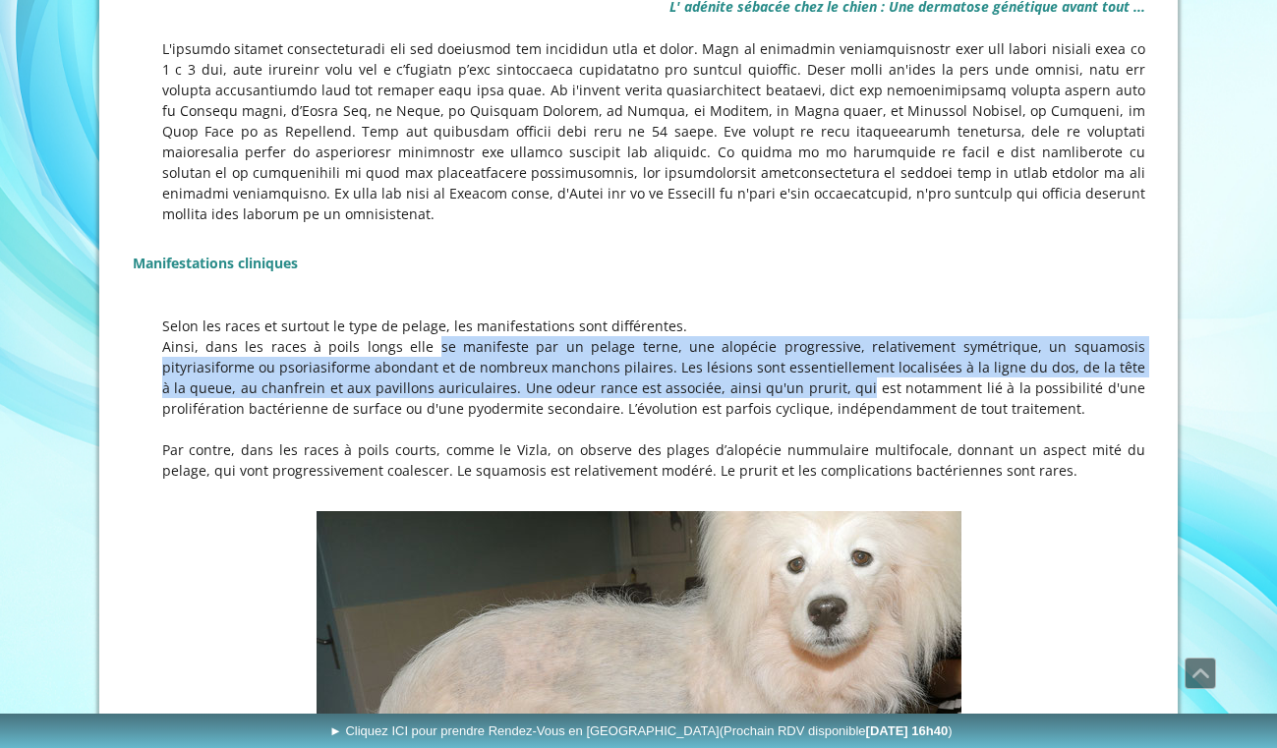
drag, startPoint x: 406, startPoint y: 314, endPoint x: 754, endPoint y: 372, distance: 352.9
click at [754, 372] on p "Ainsi, dans les races à poils longs elle se manifeste par un pelage terne, une …" at bounding box center [639, 377] width 1012 height 83
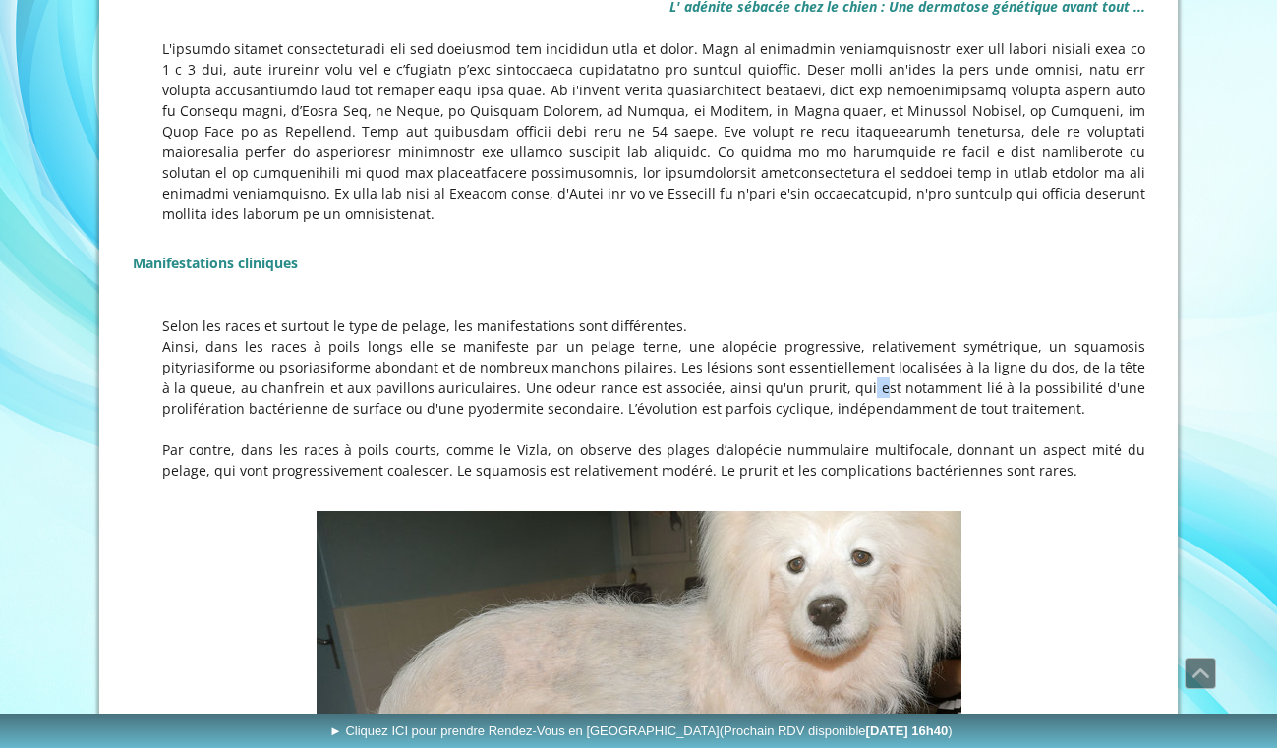
click at [754, 372] on p "Ainsi, dans les races à poils longs elle se manifeste par un pelage terne, une …" at bounding box center [639, 377] width 1012 height 83
click at [772, 351] on p "Ainsi, dans les races à poils longs elle se manifeste par un pelage terne, une …" at bounding box center [639, 377] width 1012 height 83
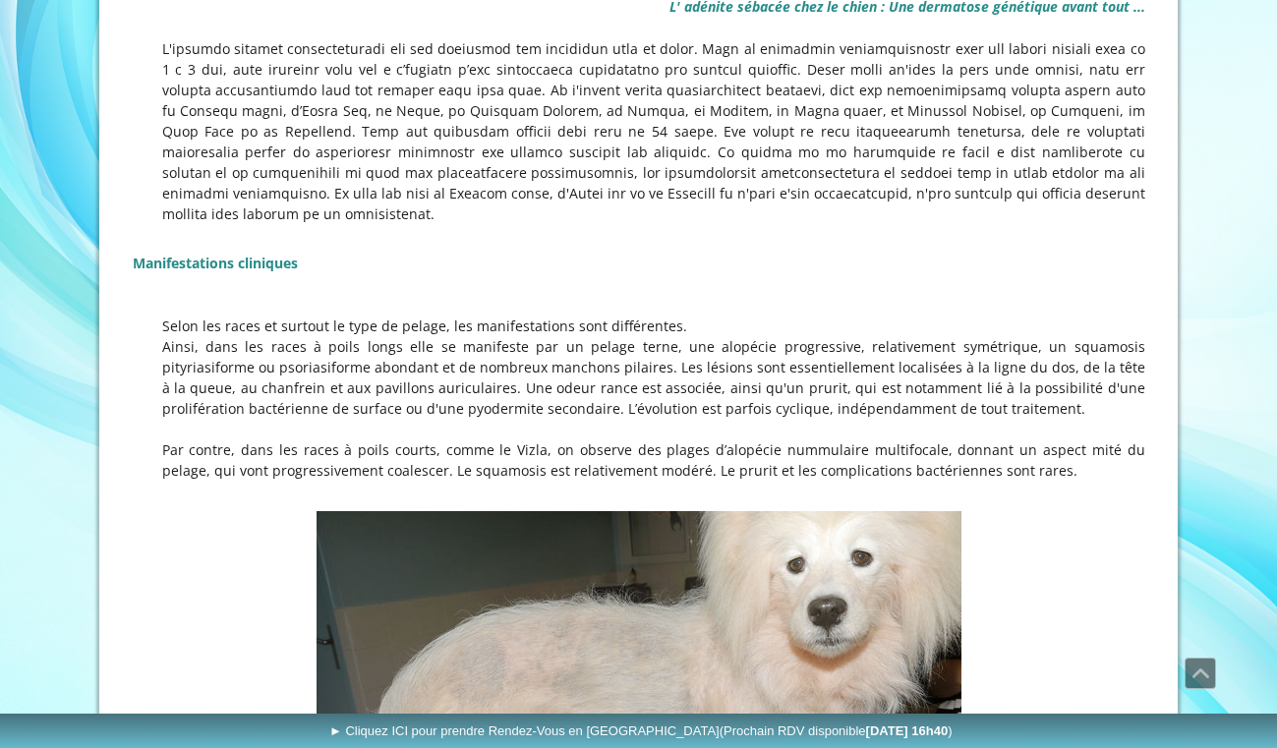
click at [772, 351] on p "Ainsi, dans les races à poils longs elle se manifeste par un pelage terne, une …" at bounding box center [639, 377] width 1012 height 83
click at [749, 378] on p "Ainsi, dans les races à poils longs elle se manifeste par un pelage terne, une …" at bounding box center [639, 377] width 1012 height 83
click at [669, 377] on p "Ainsi, dans les races à poils longs elle se manifeste par un pelage terne, une …" at bounding box center [639, 377] width 1012 height 83
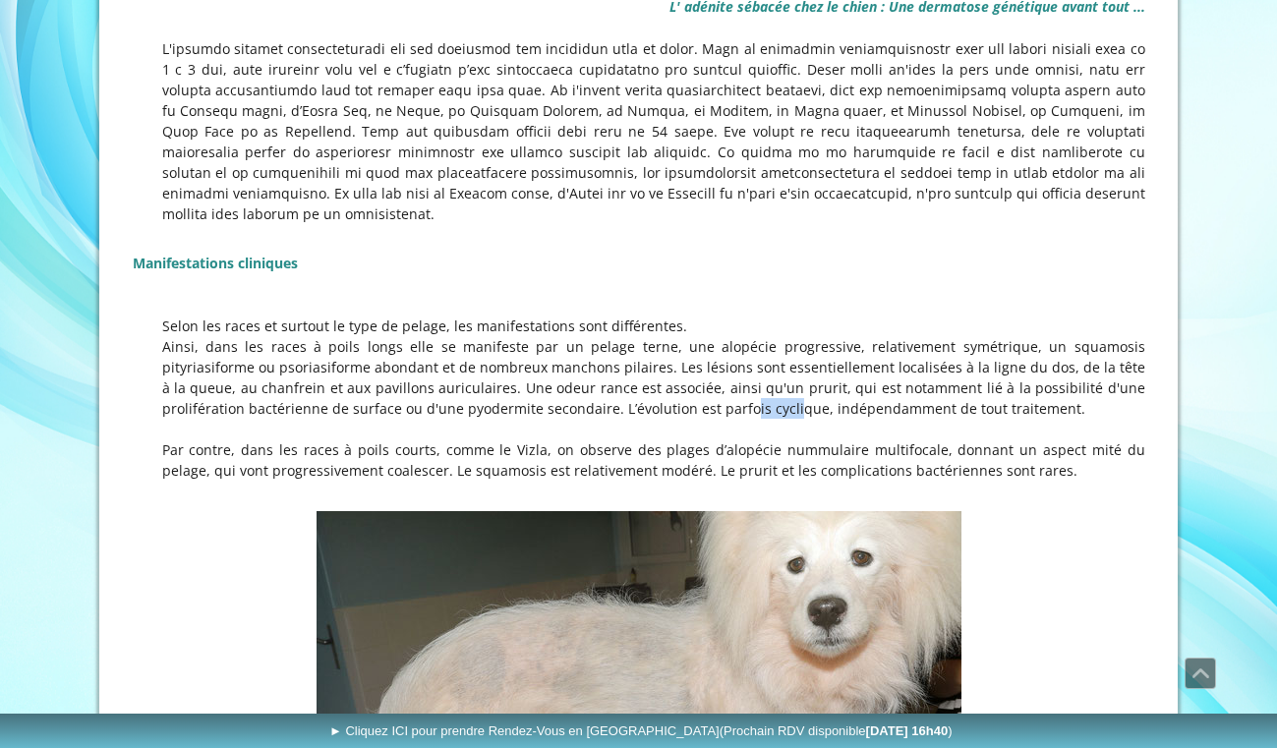
click at [669, 377] on p "Ainsi, dans les races à poils longs elle se manifeste par un pelage terne, une …" at bounding box center [639, 377] width 1012 height 83
click at [450, 336] on p "Ainsi, dans les races à poils longs elle se manifeste par un pelage terne, une …" at bounding box center [639, 377] width 1012 height 83
